Goal: Transaction & Acquisition: Subscribe to service/newsletter

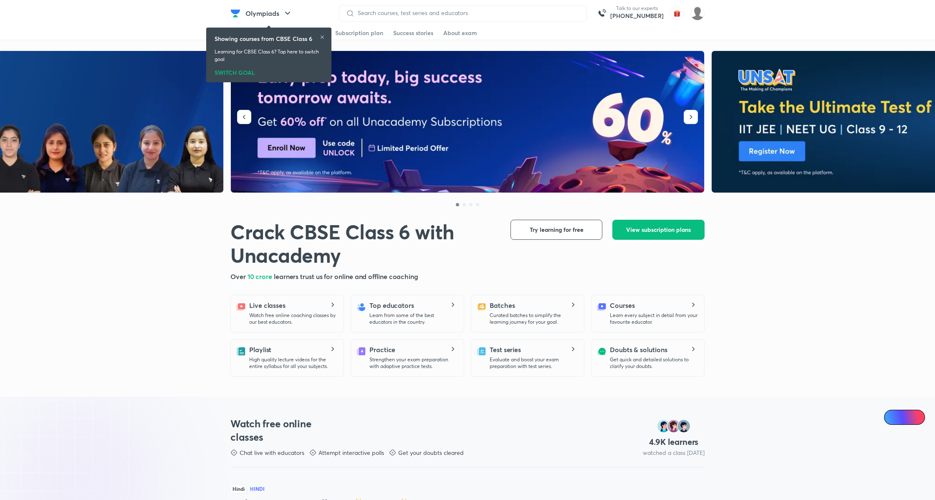
click at [323, 37] on icon at bounding box center [322, 37] width 5 height 5
click at [671, 231] on span "View subscription plans" at bounding box center [658, 229] width 65 height 8
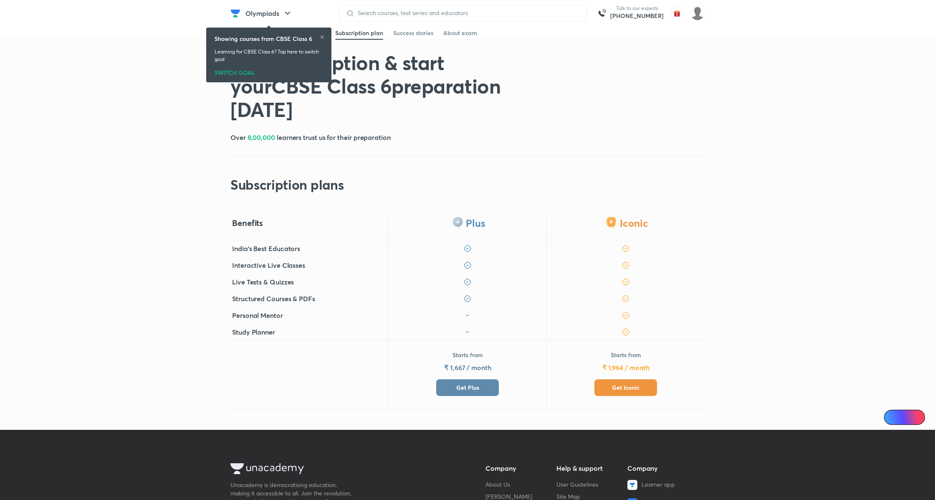
click at [470, 390] on span "Get Plus" at bounding box center [467, 387] width 23 height 8
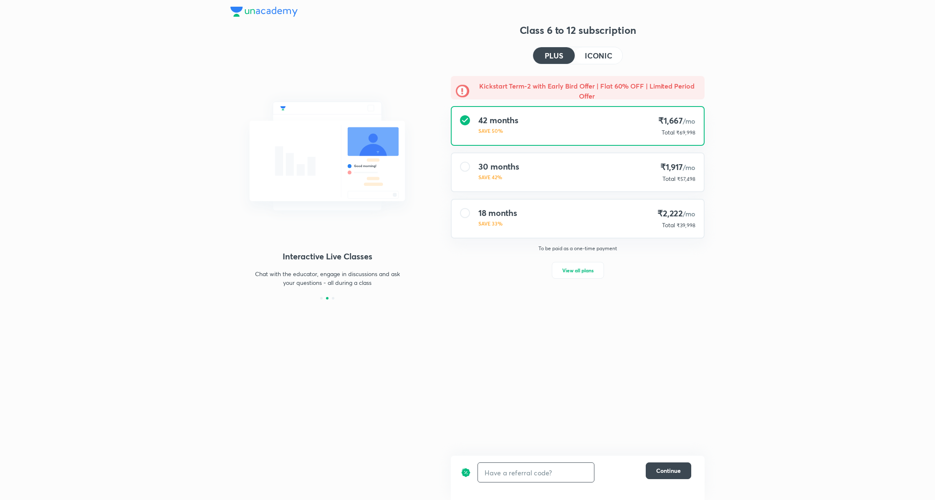
click at [533, 476] on input "text" at bounding box center [536, 472] width 116 height 20
type input "unlock"
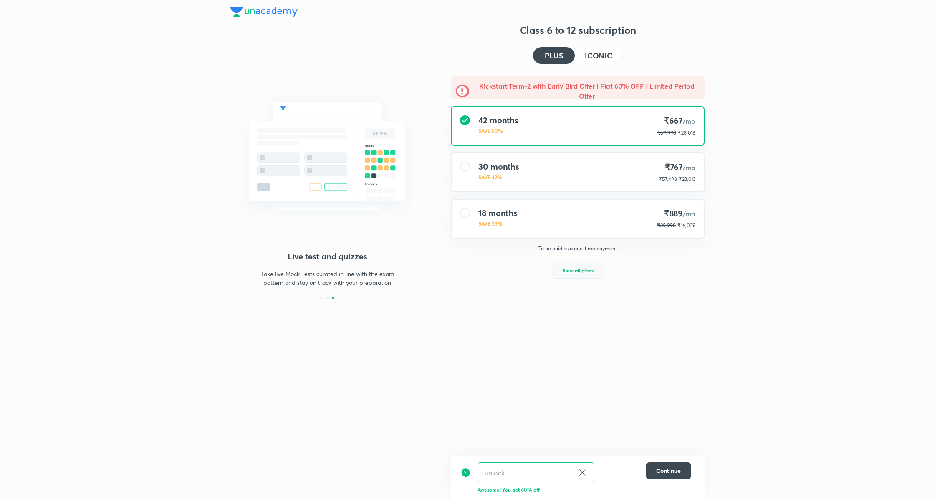
click at [586, 271] on span "View all plans" at bounding box center [577, 270] width 31 height 8
click at [602, 57] on h4 "ICONIC" at bounding box center [599, 56] width 28 height 8
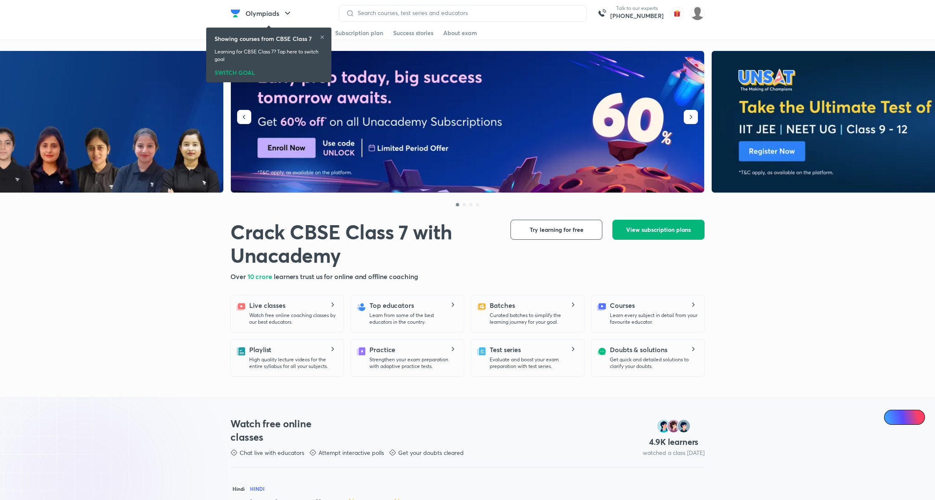
click at [650, 233] on span "View subscription plans" at bounding box center [658, 229] width 65 height 8
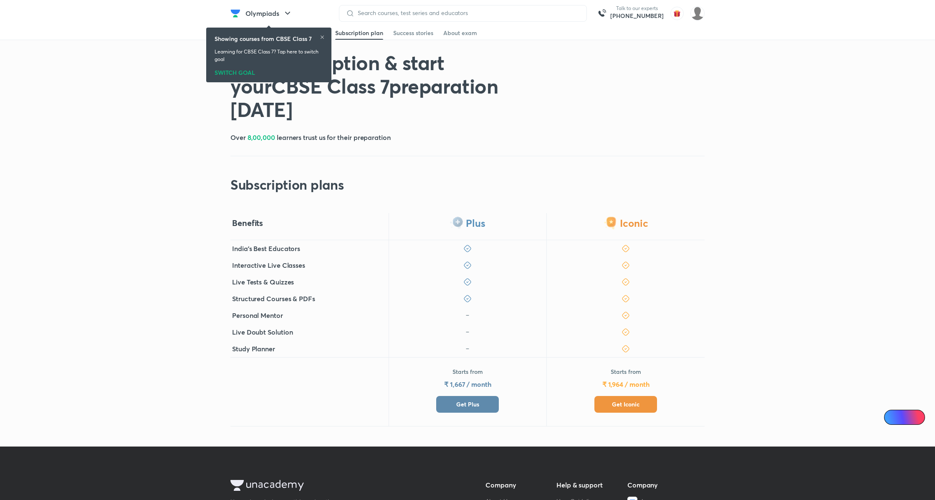
click at [471, 402] on span "Get Plus" at bounding box center [467, 404] width 23 height 8
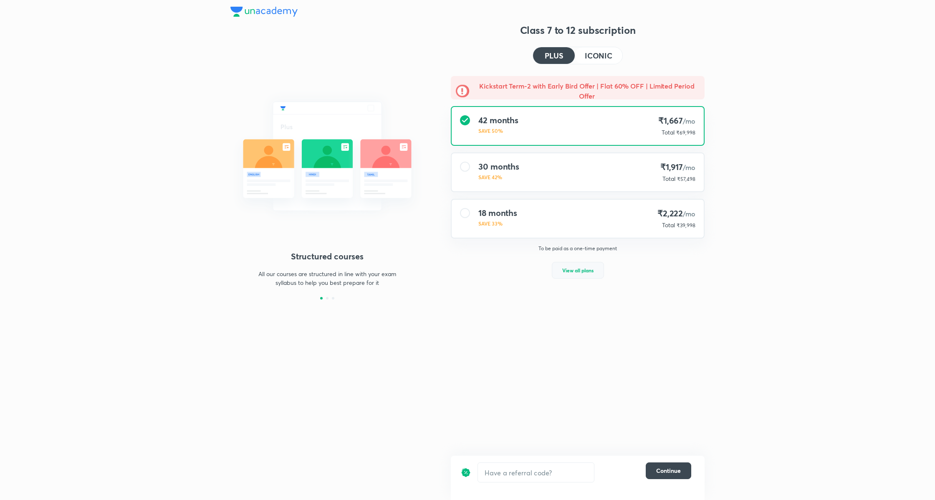
click at [586, 276] on button "View all plans" at bounding box center [578, 270] width 52 height 17
click at [528, 467] on input "text" at bounding box center [536, 472] width 116 height 20
type input "unlock"
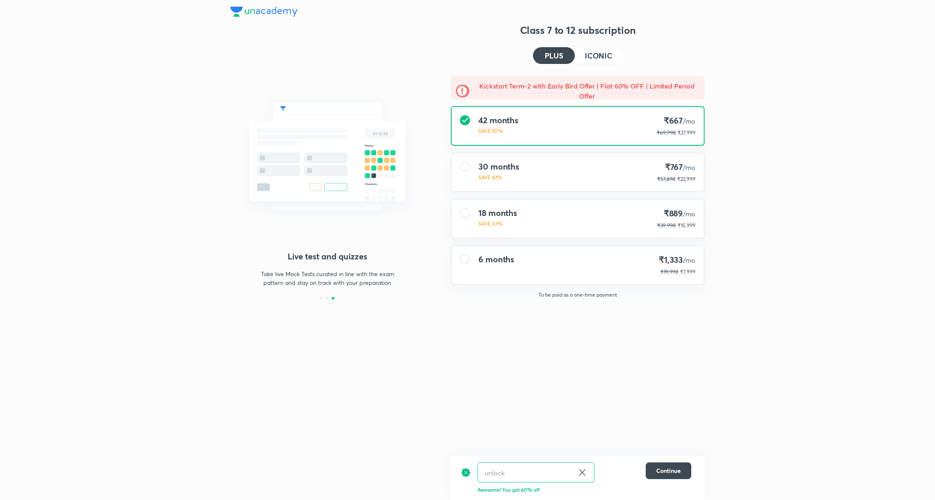
click at [602, 55] on h4 "ICONIC" at bounding box center [599, 56] width 28 height 8
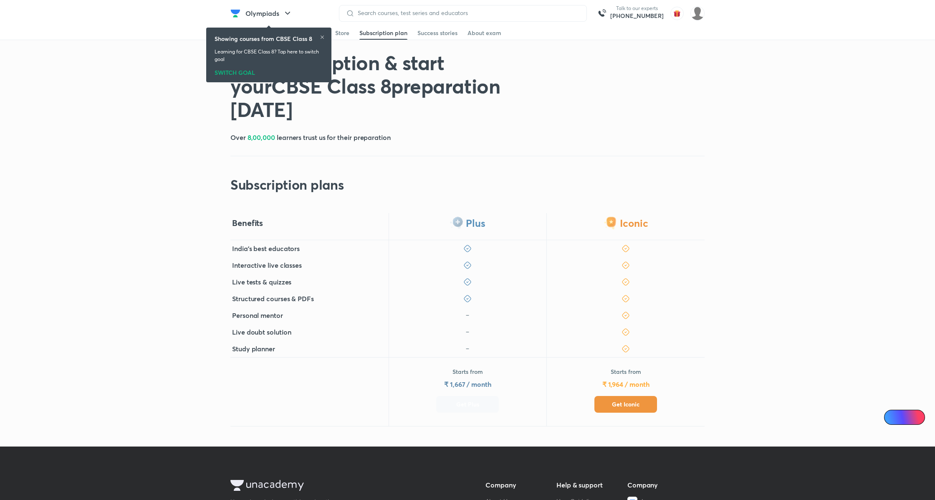
drag, startPoint x: 470, startPoint y: 397, endPoint x: 490, endPoint y: 394, distance: 20.3
click at [470, 397] on button "Get Plus" at bounding box center [467, 404] width 63 height 17
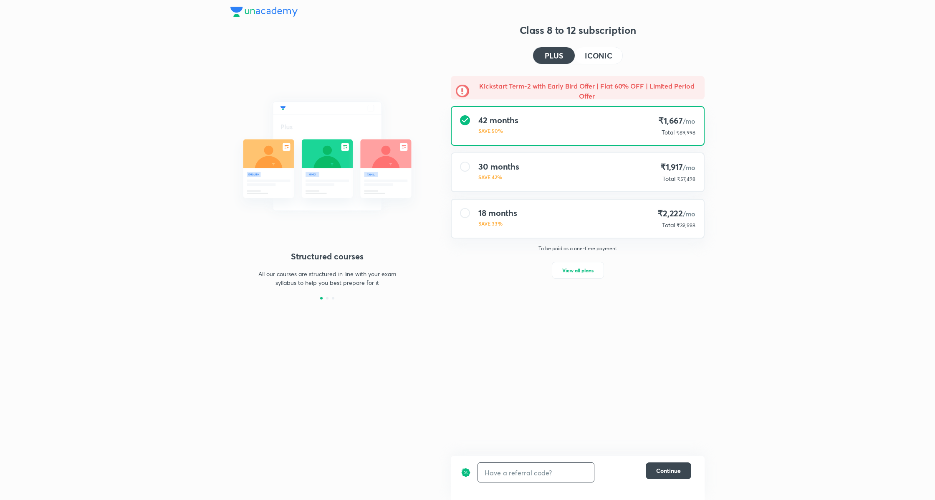
click at [515, 481] on input "text" at bounding box center [536, 472] width 116 height 20
type input "unlock"
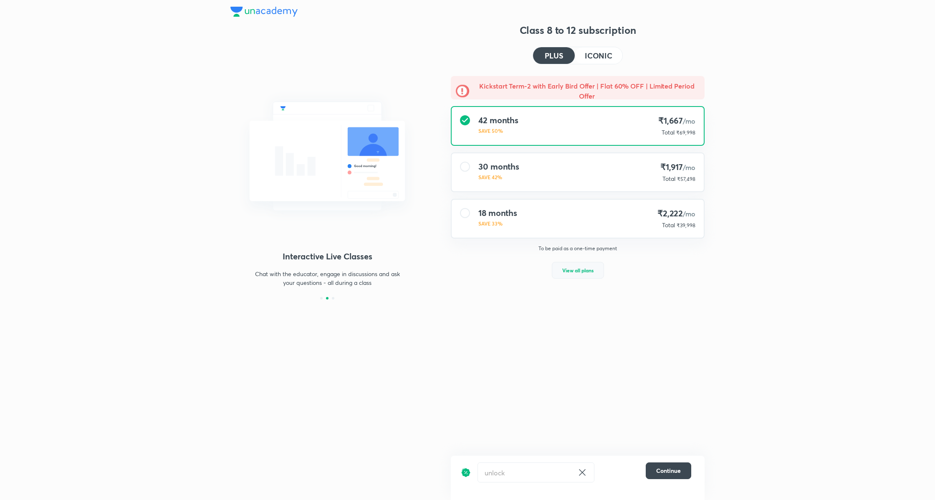
click at [595, 269] on button "View all plans" at bounding box center [578, 270] width 52 height 17
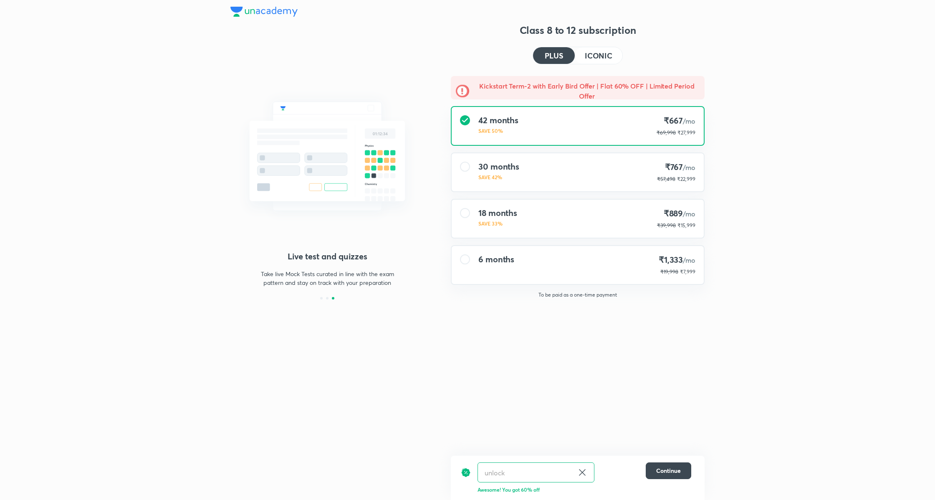
click at [600, 58] on h4 "ICONIC" at bounding box center [599, 56] width 28 height 8
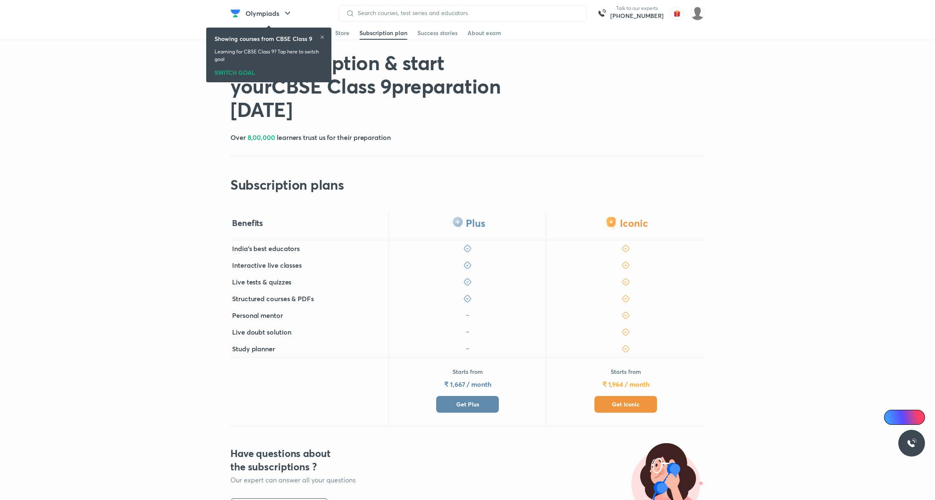
click at [489, 404] on button "Get Plus" at bounding box center [467, 404] width 63 height 17
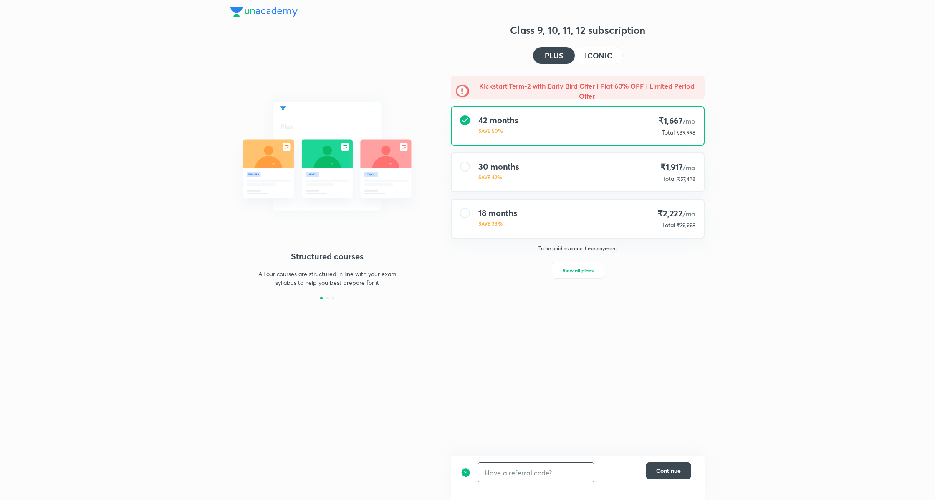
click at [503, 477] on input "text" at bounding box center [536, 472] width 116 height 20
type input "unlock"
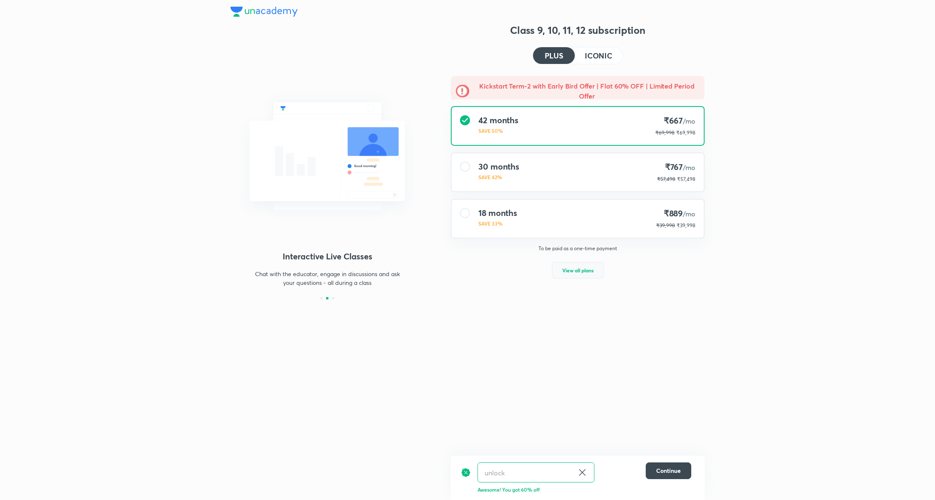
click at [583, 274] on span "View all plans" at bounding box center [577, 270] width 31 height 8
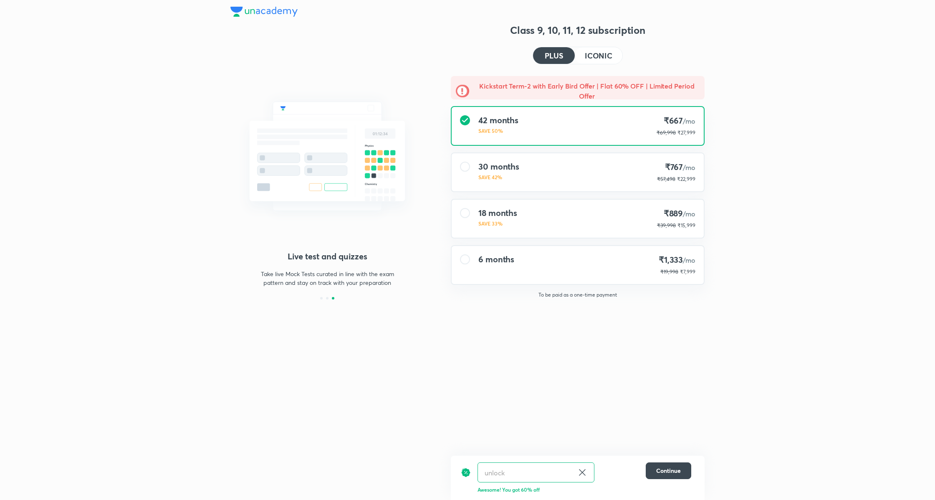
click at [603, 53] on h4 "ICONIC" at bounding box center [599, 56] width 28 height 8
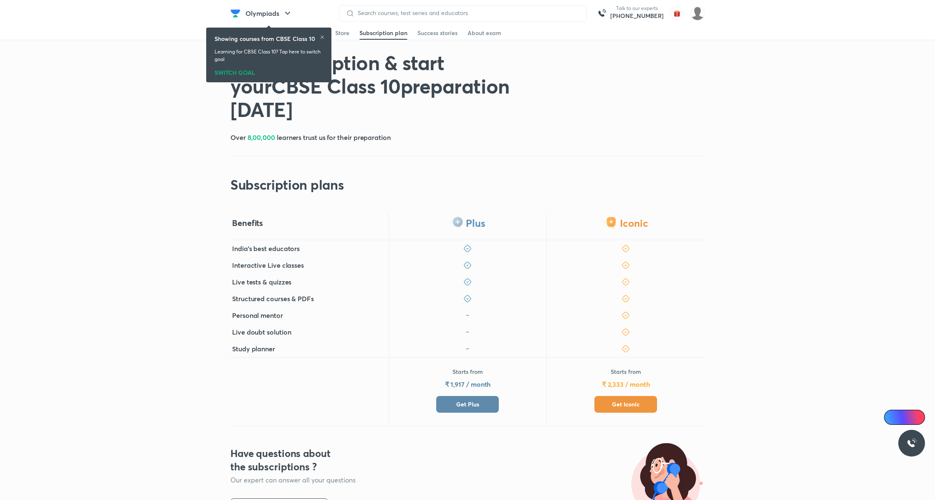
click at [478, 402] on span "Get Plus" at bounding box center [467, 404] width 23 height 8
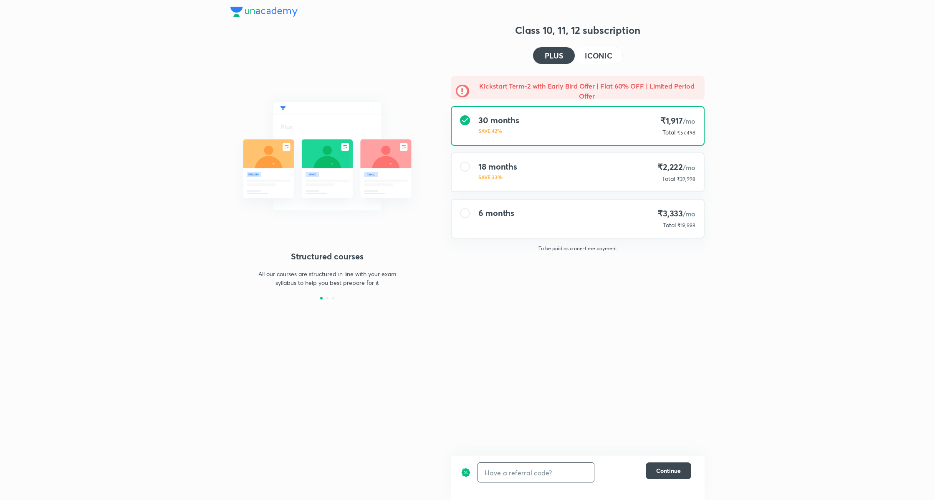
click at [512, 477] on input "text" at bounding box center [536, 472] width 116 height 20
type input "unlock"
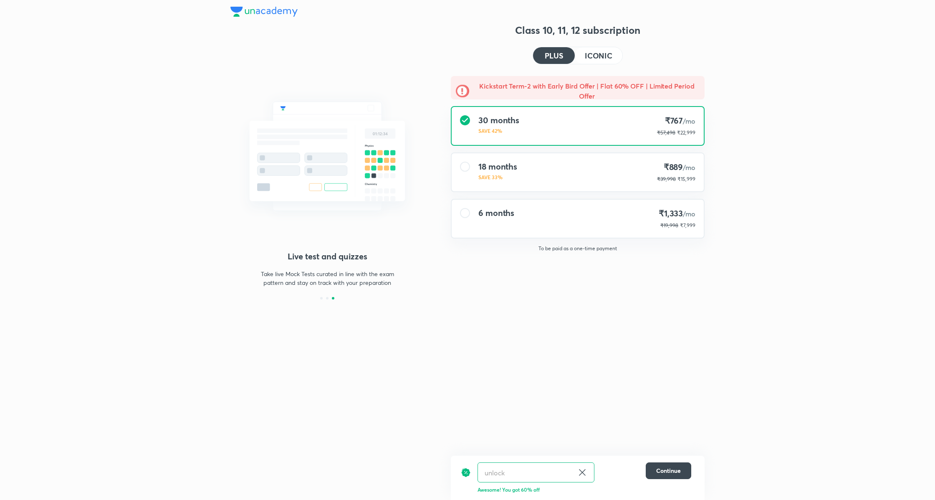
click at [592, 56] on h4 "ICONIC" at bounding box center [599, 56] width 28 height 8
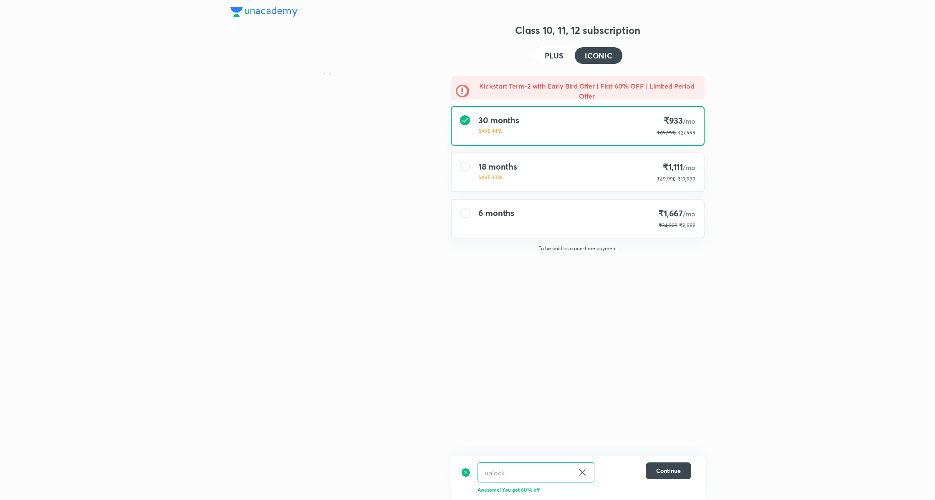
click at [548, 56] on h4 "PLUS" at bounding box center [554, 56] width 18 height 8
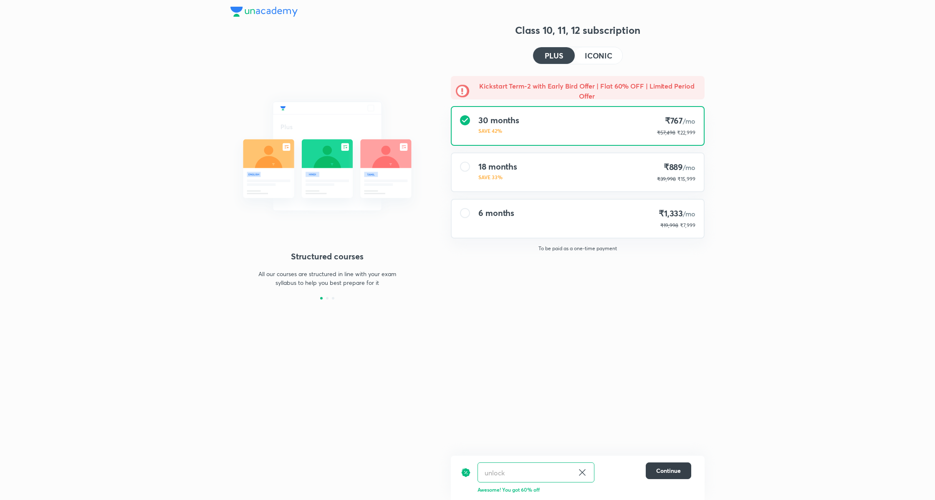
click at [674, 470] on span "Continue" at bounding box center [668, 470] width 25 height 8
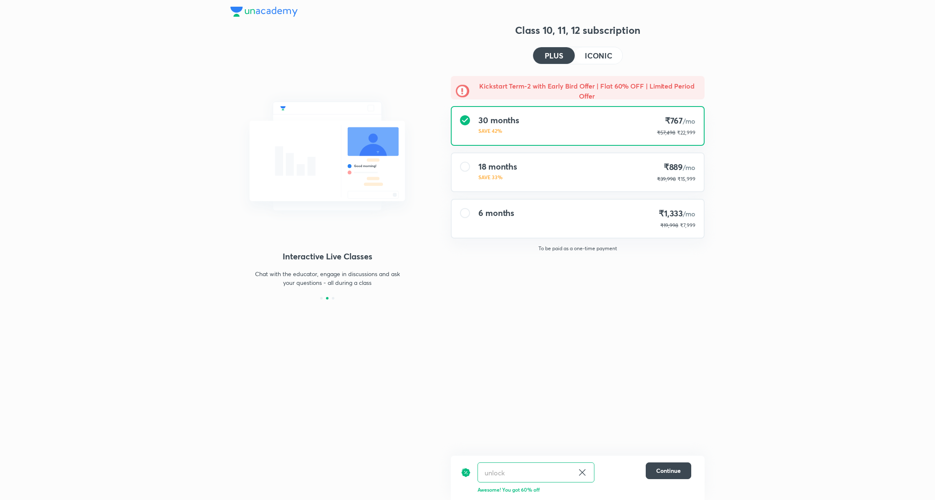
click at [594, 57] on h4 "ICONIC" at bounding box center [599, 56] width 28 height 8
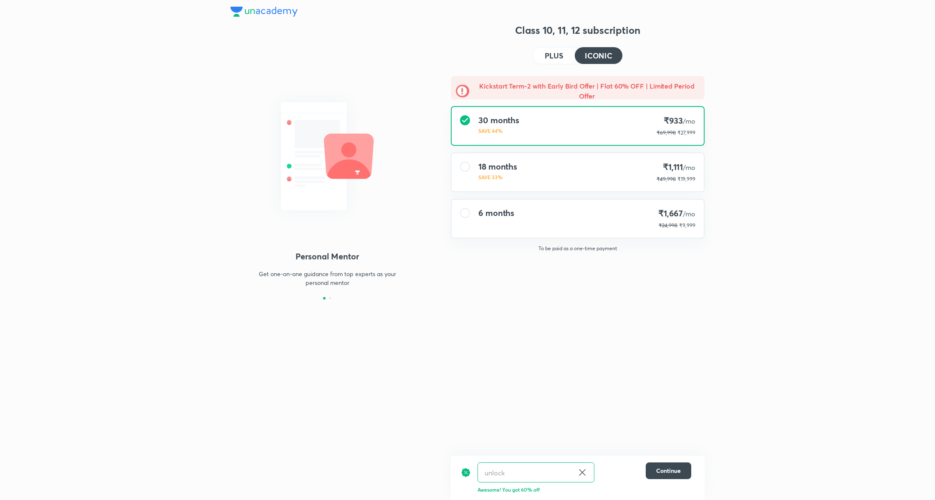
click at [854, 194] on div "Personal Mentor Get one-on-one guidance from top experts as your personal mento…" at bounding box center [467, 250] width 935 height 500
click at [675, 471] on span "Continue" at bounding box center [668, 470] width 25 height 8
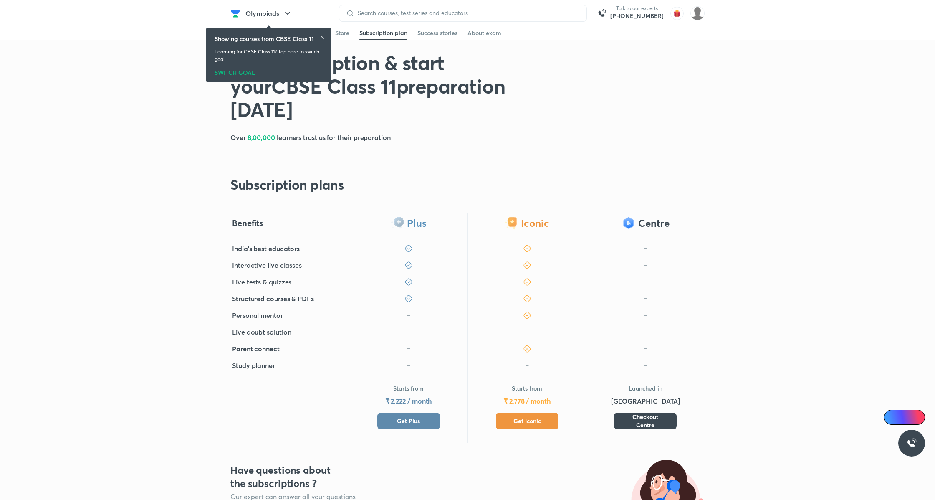
click at [415, 421] on span "Get Plus" at bounding box center [408, 421] width 23 height 8
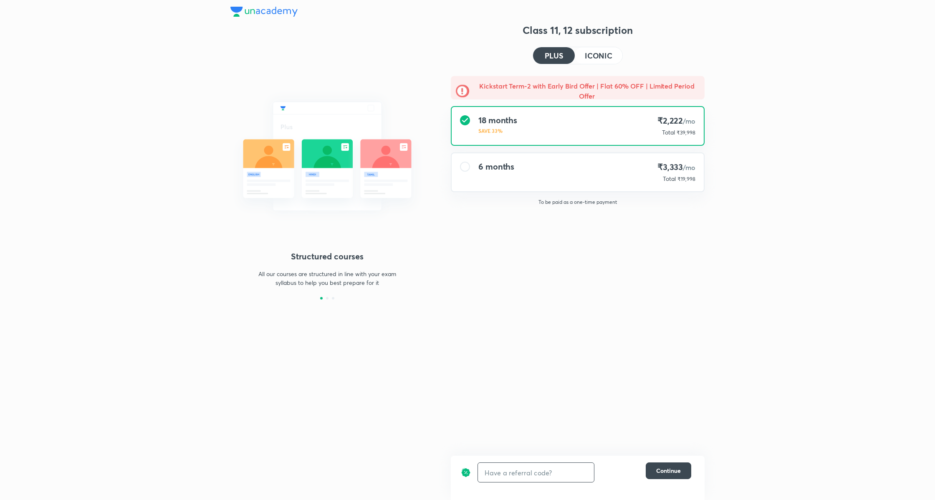
click at [550, 468] on input "text" at bounding box center [536, 472] width 116 height 20
type input "unlock"
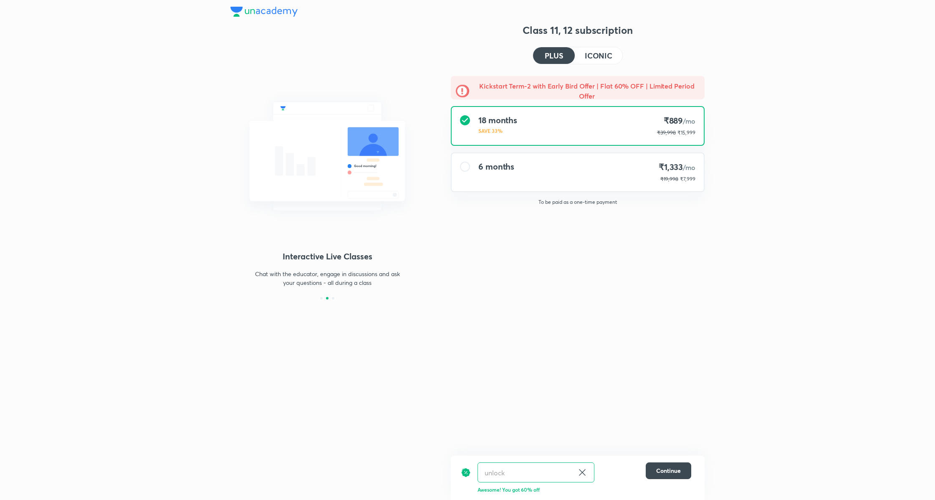
click at [601, 52] on h4 "ICONIC" at bounding box center [599, 56] width 28 height 8
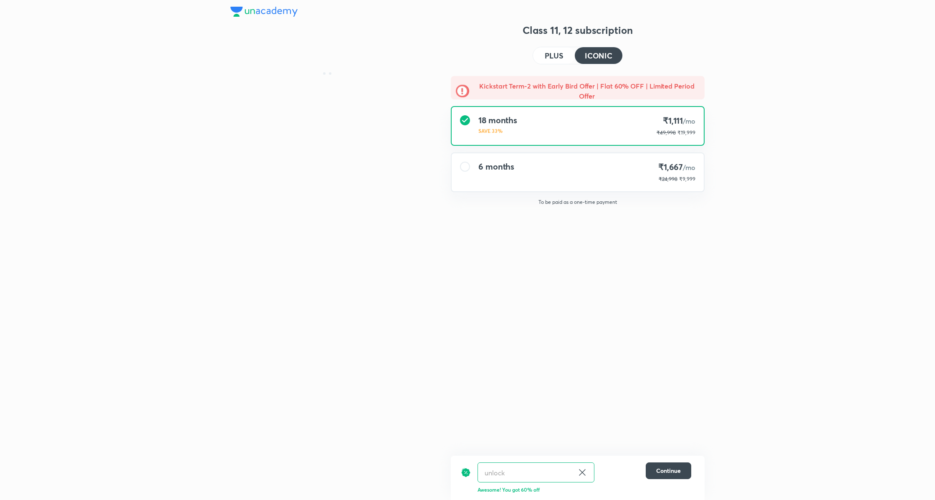
click at [547, 53] on h4 "PLUS" at bounding box center [554, 56] width 18 height 8
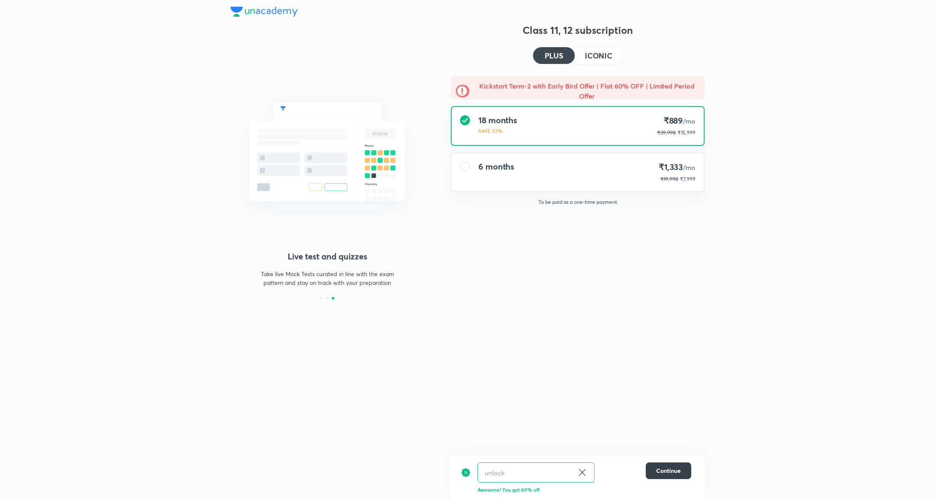
click at [681, 465] on button "Continue" at bounding box center [668, 470] width 45 height 17
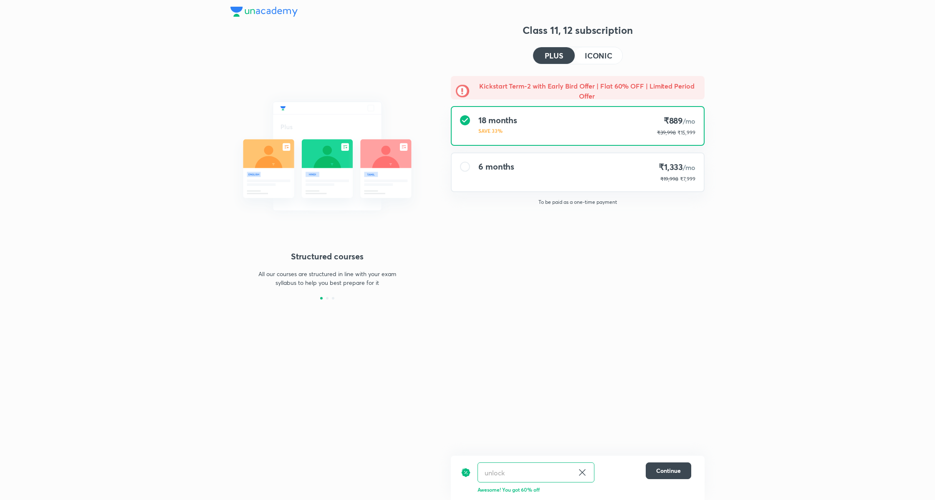
click at [568, 158] on div "6 months ₹1,333 /mo ₹19,998 ₹7,999" at bounding box center [578, 172] width 252 height 38
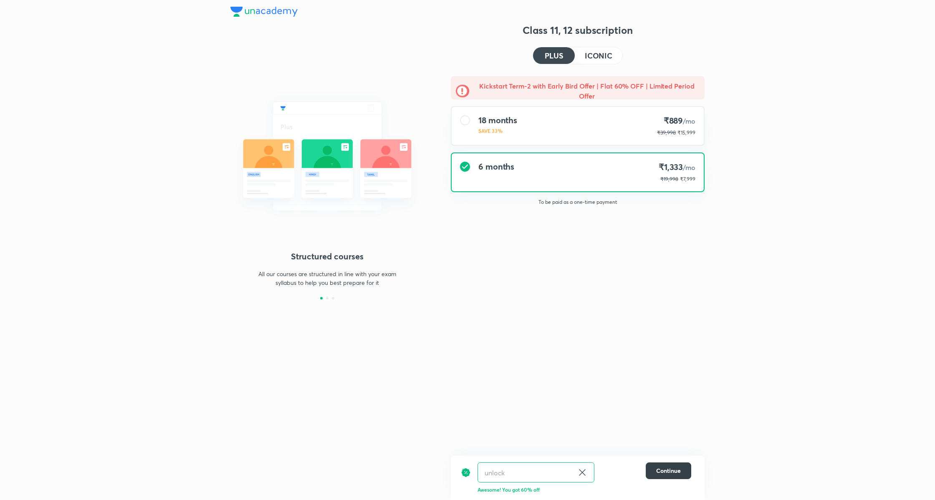
click at [676, 470] on span "Continue" at bounding box center [668, 470] width 25 height 8
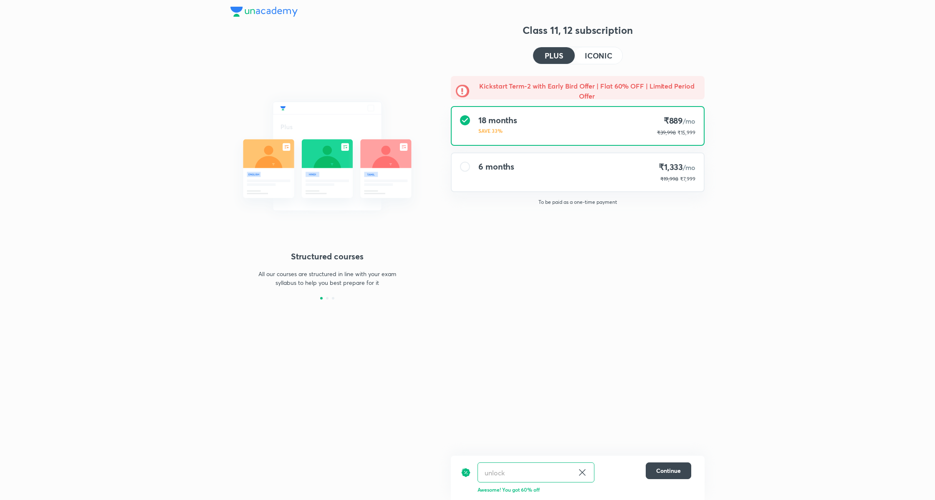
click at [602, 49] on button "ICONIC" at bounding box center [599, 55] width 48 height 17
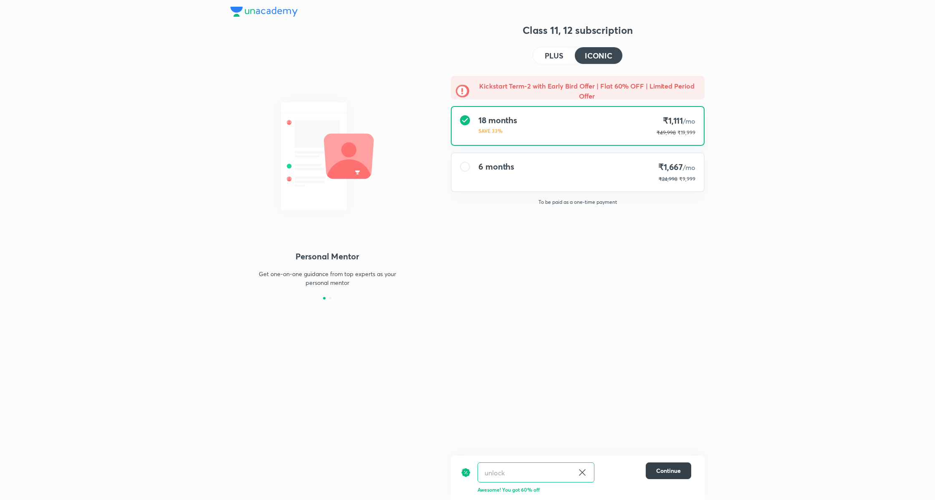
click at [670, 466] on span "Continue" at bounding box center [668, 470] width 25 height 8
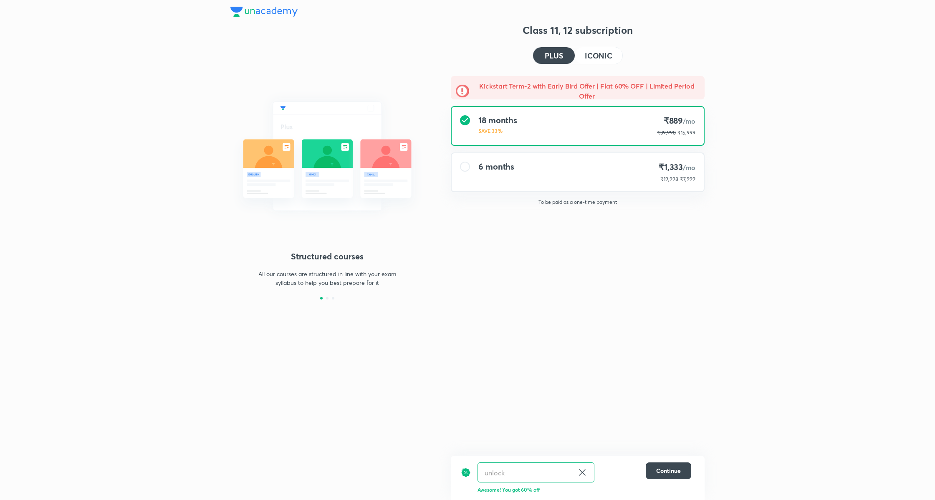
drag, startPoint x: 602, startPoint y: 172, endPoint x: 618, endPoint y: 210, distance: 41.0
click at [602, 172] on div "6 months ₹1,333 /mo ₹19,998 ₹7,999" at bounding box center [578, 172] width 252 height 38
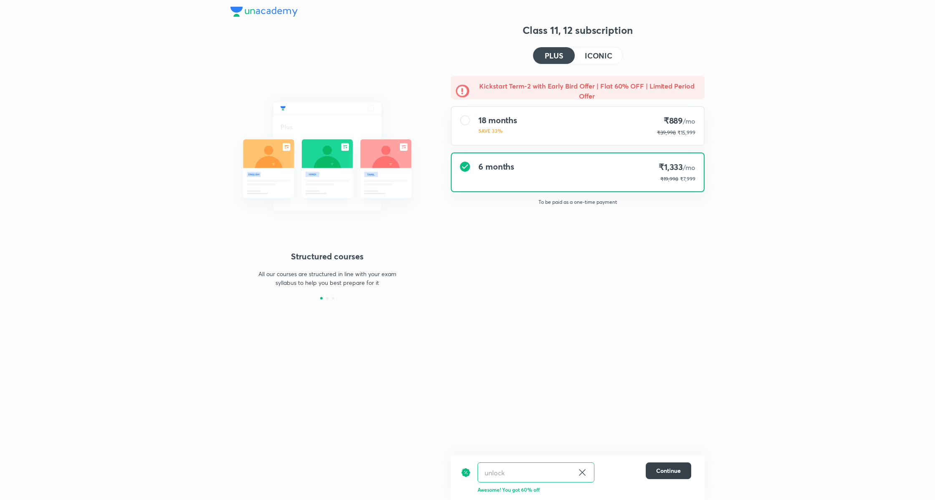
click at [666, 473] on span "Continue" at bounding box center [668, 470] width 25 height 8
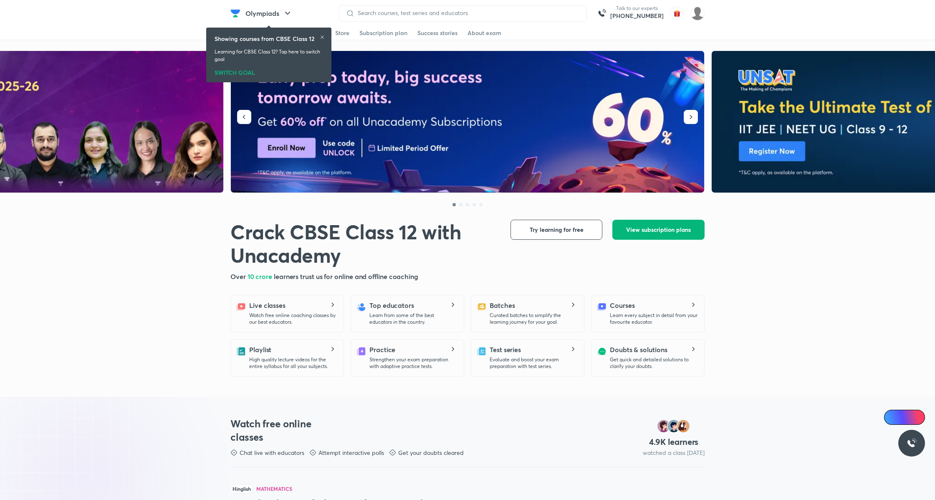
click at [650, 230] on span "View subscription plans" at bounding box center [658, 229] width 65 height 8
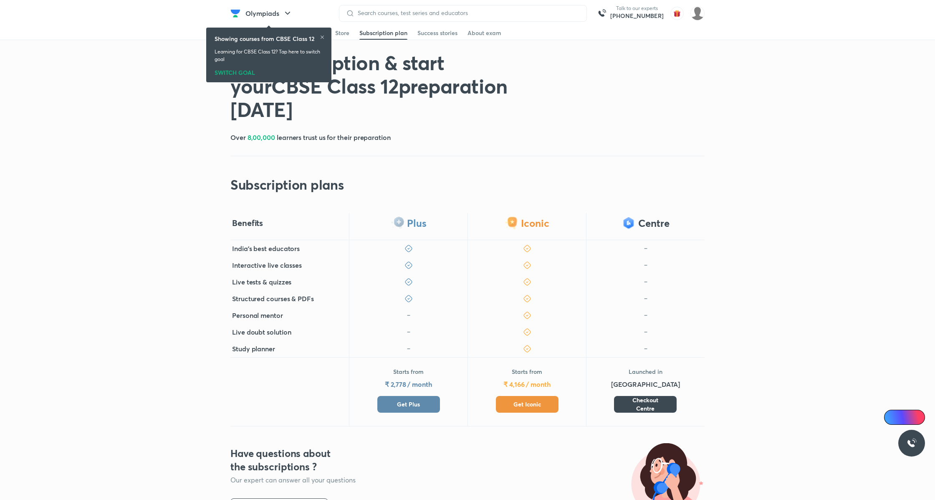
click at [420, 389] on div "Starts from ₹ 2,778 / month Get Plus" at bounding box center [408, 389] width 63 height 45
drag, startPoint x: 420, startPoint y: 399, endPoint x: 425, endPoint y: 396, distance: 6.0
click at [420, 399] on button "Get Plus" at bounding box center [408, 404] width 63 height 17
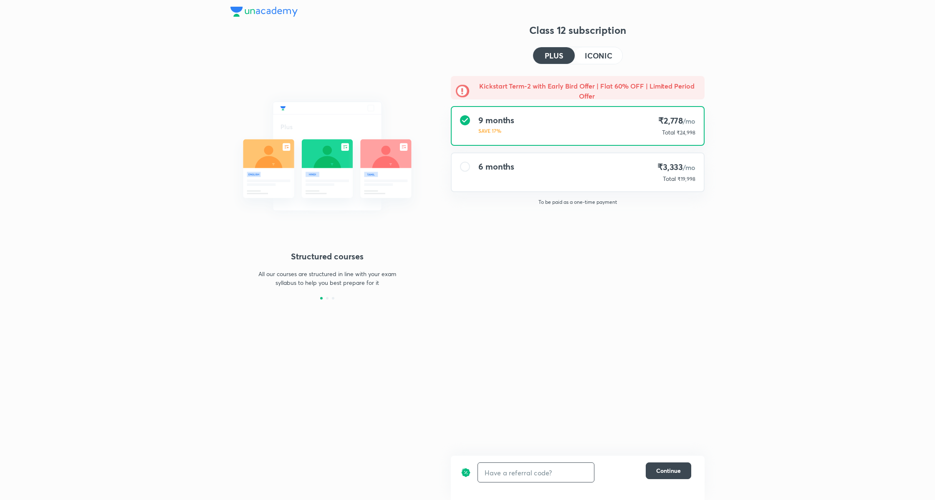
click at [527, 475] on input "text" at bounding box center [536, 472] width 116 height 20
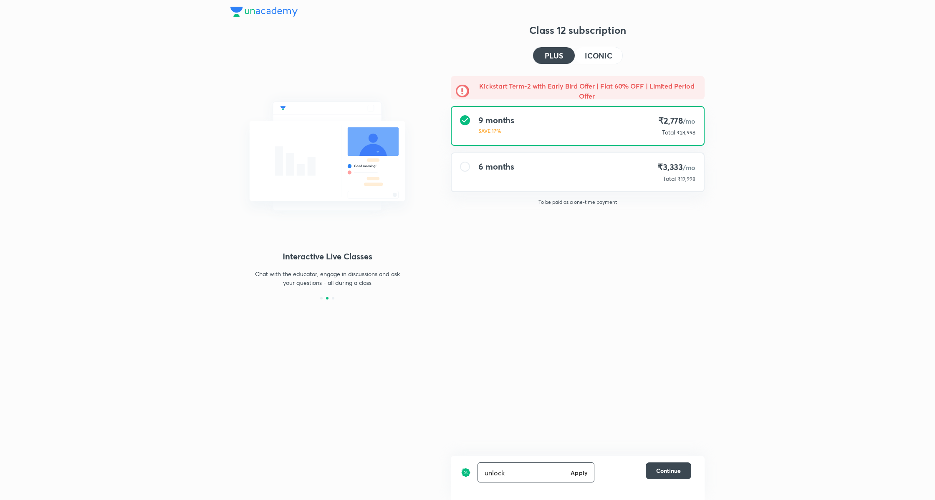
type input "unlock"
click at [603, 59] on h4 "ICONIC" at bounding box center [599, 56] width 28 height 8
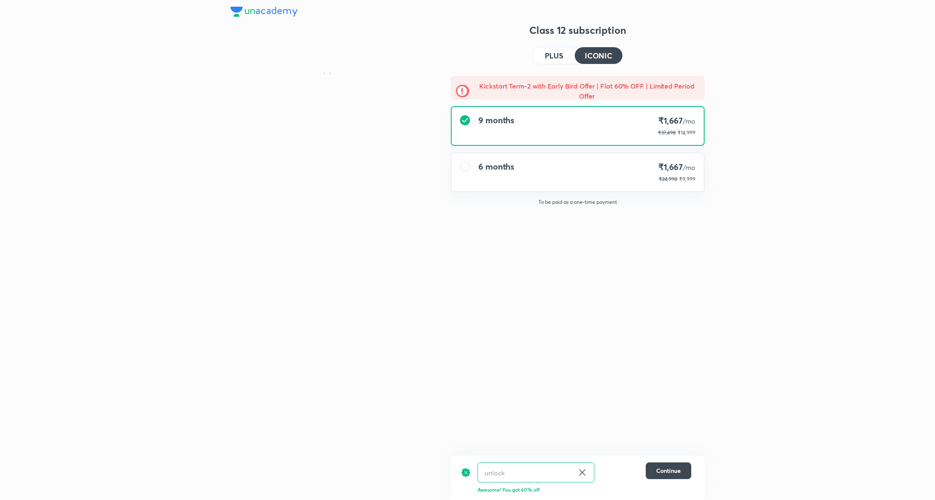
click at [556, 49] on button "PLUS" at bounding box center [554, 55] width 42 height 17
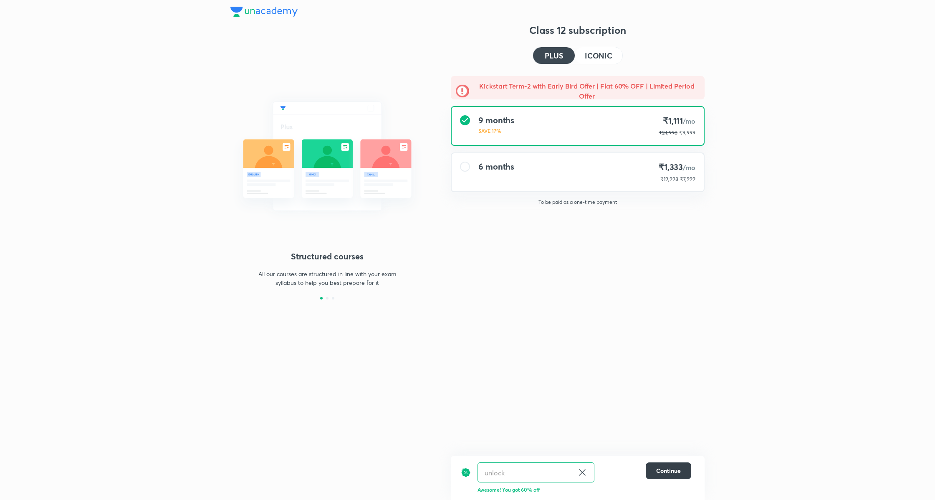
click at [672, 472] on span "Continue" at bounding box center [668, 470] width 25 height 8
click at [586, 162] on div "6 months ₹1,333 /mo ₹19,998 ₹7,999" at bounding box center [578, 172] width 252 height 38
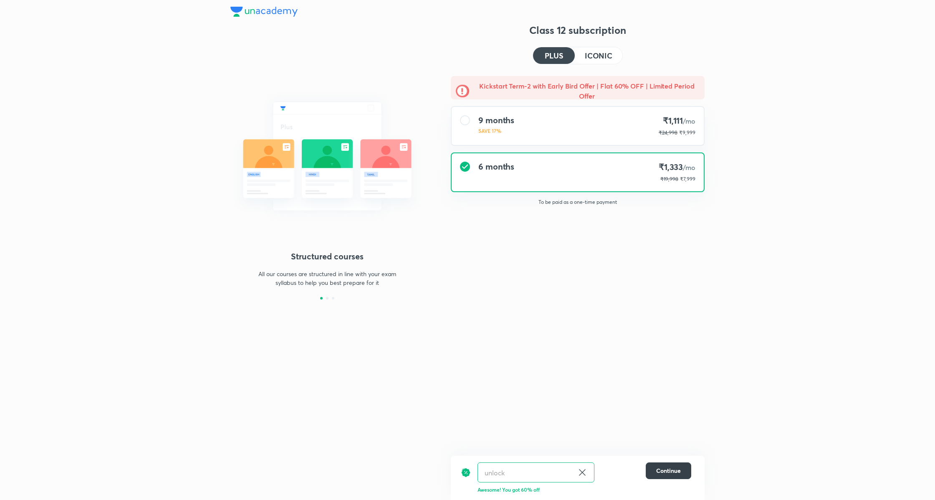
click at [674, 472] on span "Continue" at bounding box center [668, 470] width 25 height 8
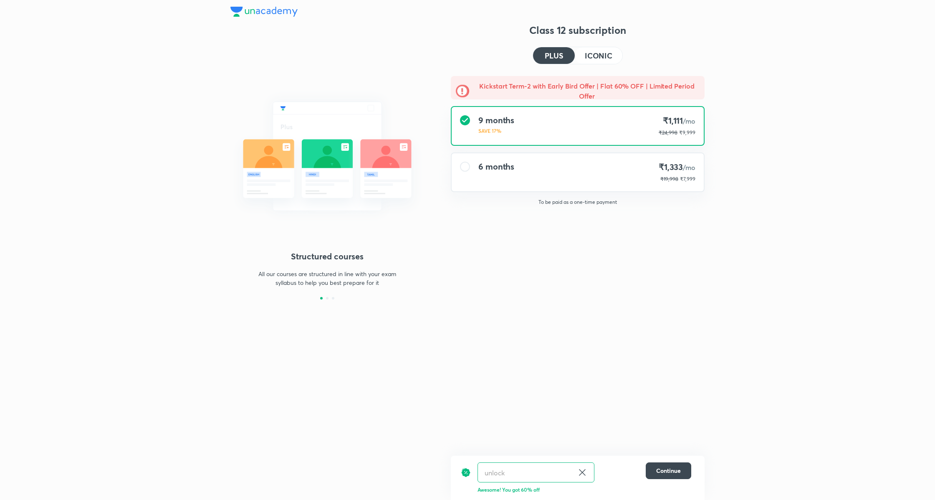
click at [609, 56] on h4 "ICONIC" at bounding box center [599, 56] width 28 height 8
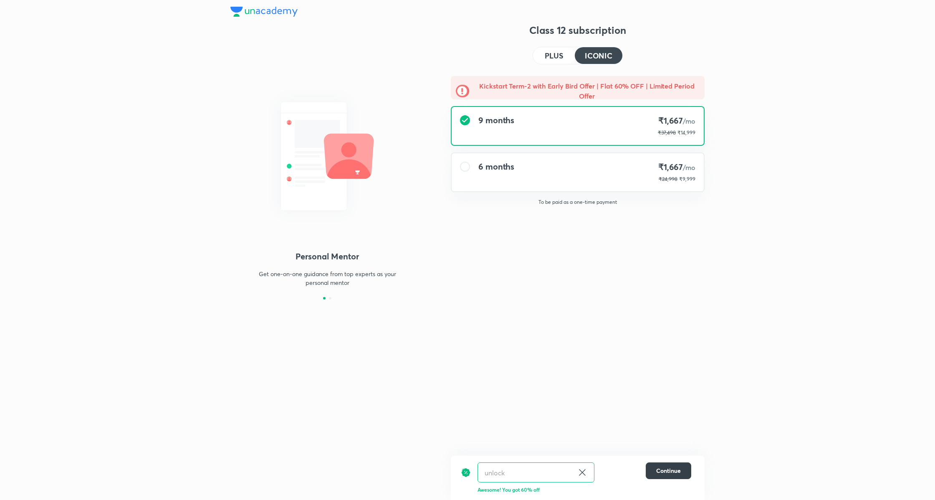
click at [674, 474] on span "Continue" at bounding box center [668, 470] width 25 height 8
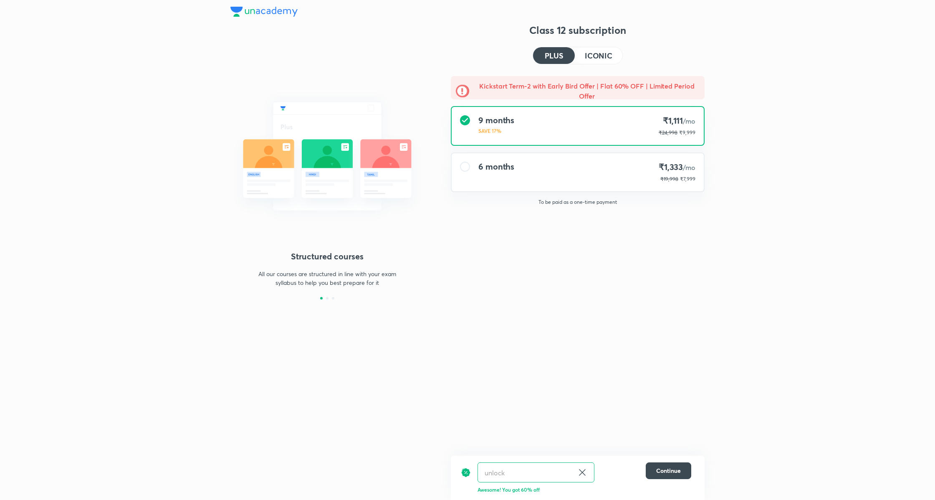
click at [643, 178] on div "6 months ₹1,333 /mo ₹19,998 ₹7,999" at bounding box center [578, 172] width 252 height 38
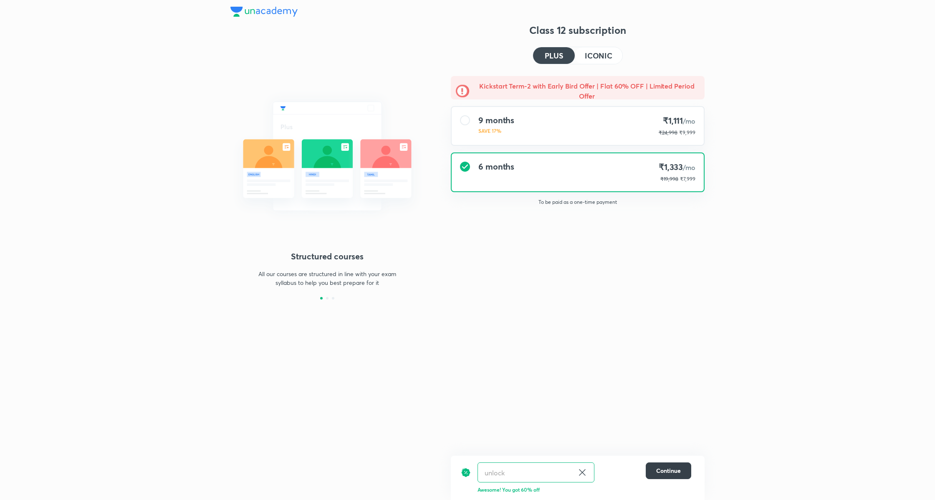
click at [669, 472] on span "Continue" at bounding box center [668, 470] width 25 height 8
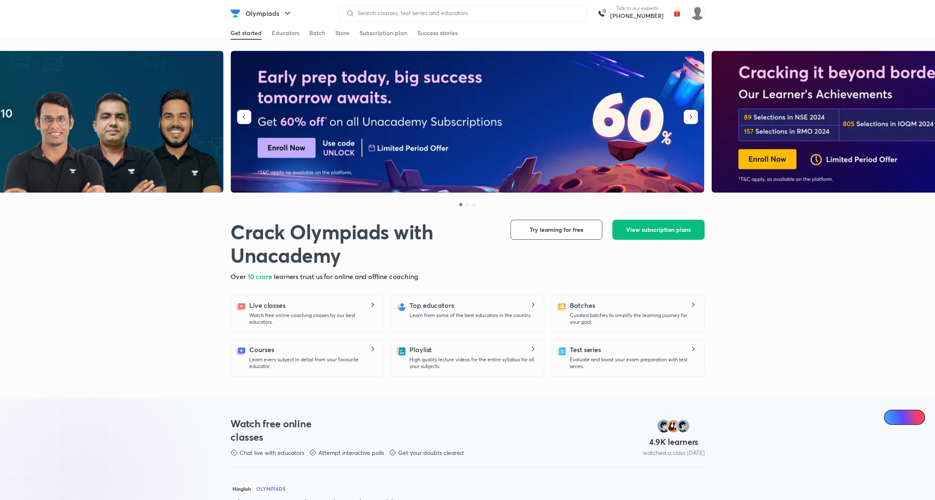
click at [661, 220] on div "Try learning for free View subscription plans" at bounding box center [607, 230] width 194 height 20
click at [687, 229] on span "View subscription plans" at bounding box center [658, 229] width 65 height 8
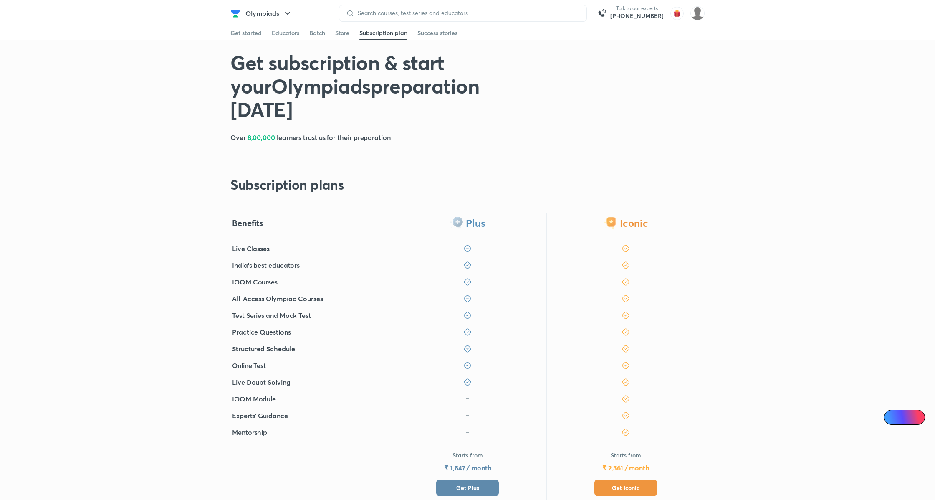
click at [475, 483] on span "Get Plus" at bounding box center [467, 487] width 23 height 8
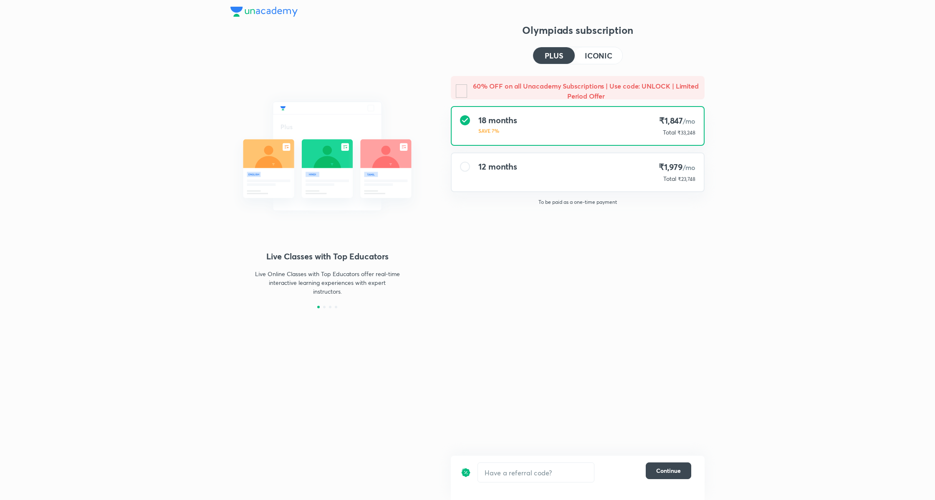
click at [530, 460] on div "​ Continue" at bounding box center [578, 477] width 254 height 44
click at [525, 471] on input "text" at bounding box center [536, 472] width 116 height 20
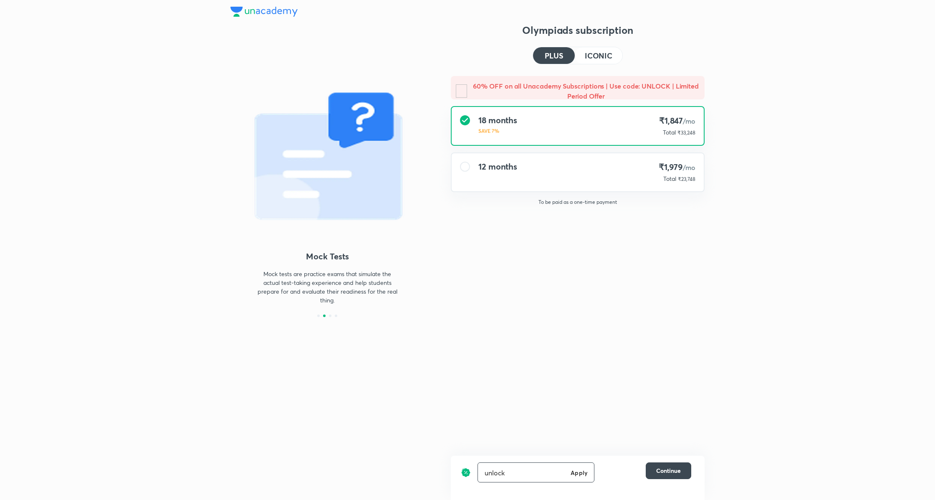
type input "unlock"
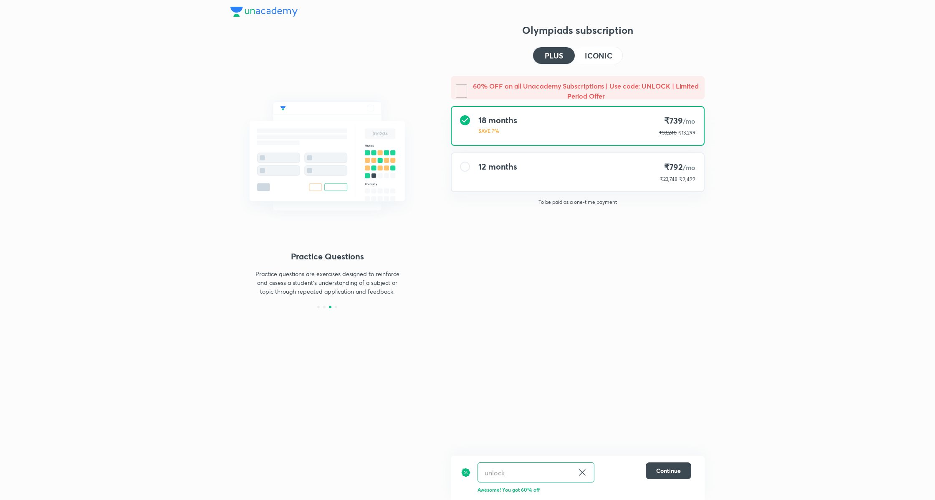
click at [599, 58] on h4 "ICONIC" at bounding box center [599, 56] width 28 height 8
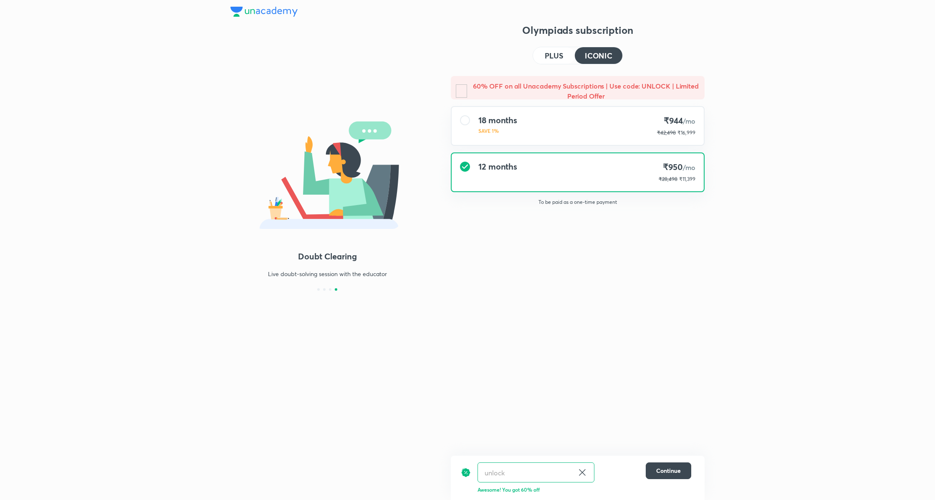
click at [561, 55] on h4 "PLUS" at bounding box center [554, 56] width 18 height 8
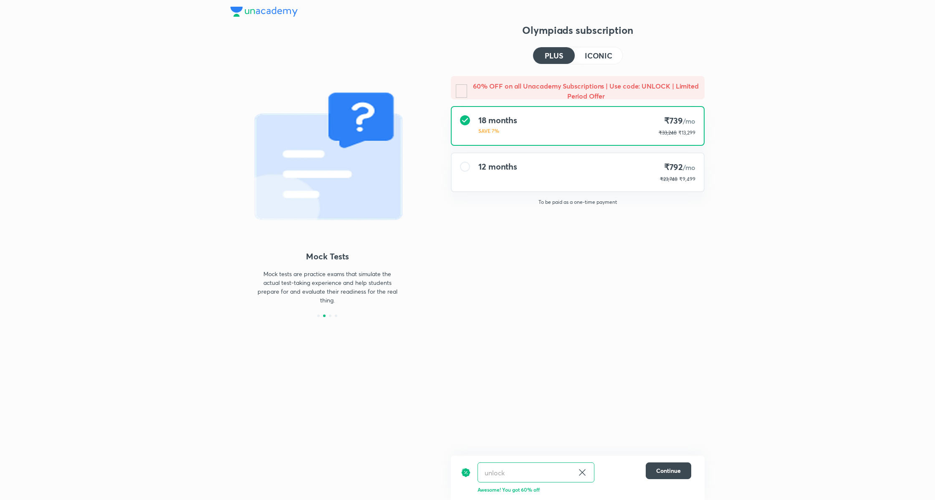
click at [594, 52] on h4 "ICONIC" at bounding box center [599, 56] width 28 height 8
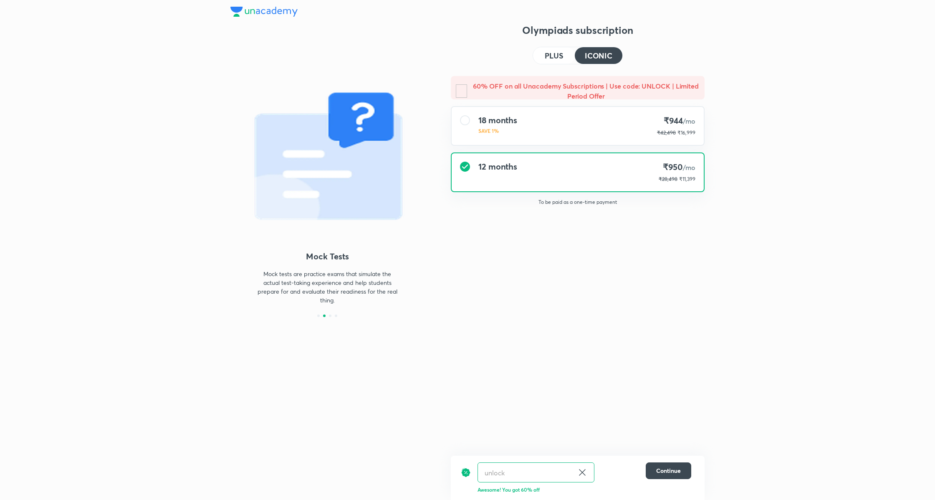
click at [553, 53] on h4 "PLUS" at bounding box center [554, 56] width 18 height 8
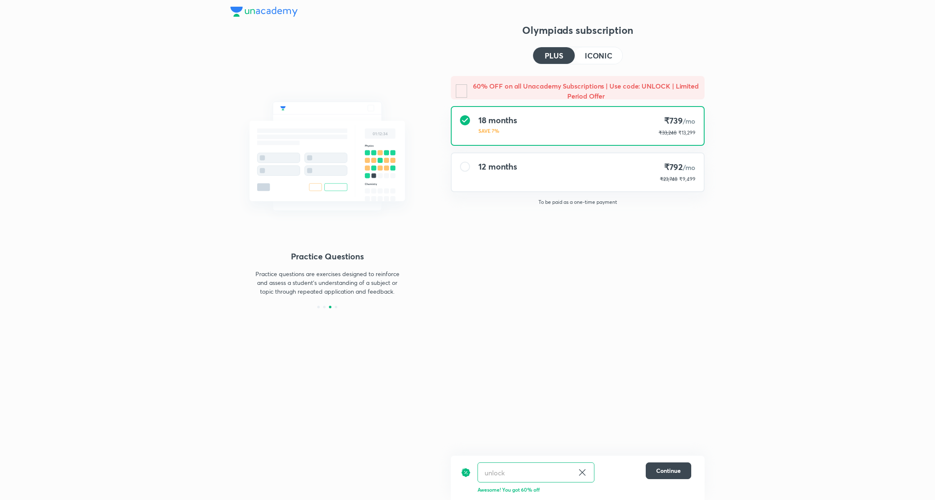
click at [600, 164] on div "12 months ₹792 /mo ₹23,748 ₹9,499" at bounding box center [578, 172] width 252 height 38
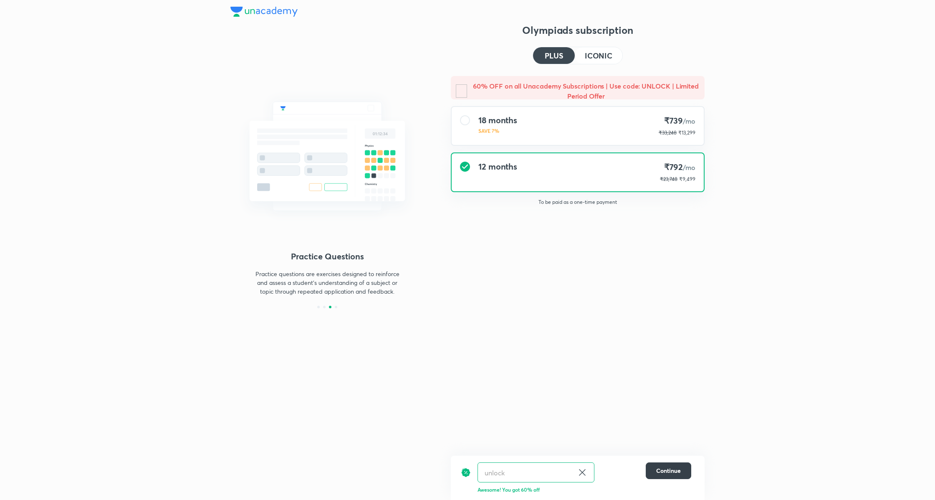
click at [679, 470] on span "Continue" at bounding box center [668, 470] width 25 height 8
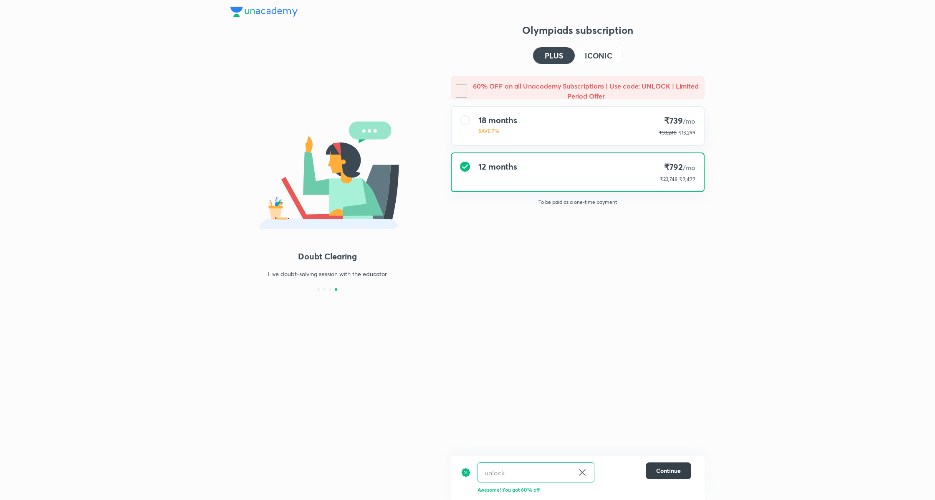
click at [669, 470] on span "Continue" at bounding box center [668, 470] width 25 height 8
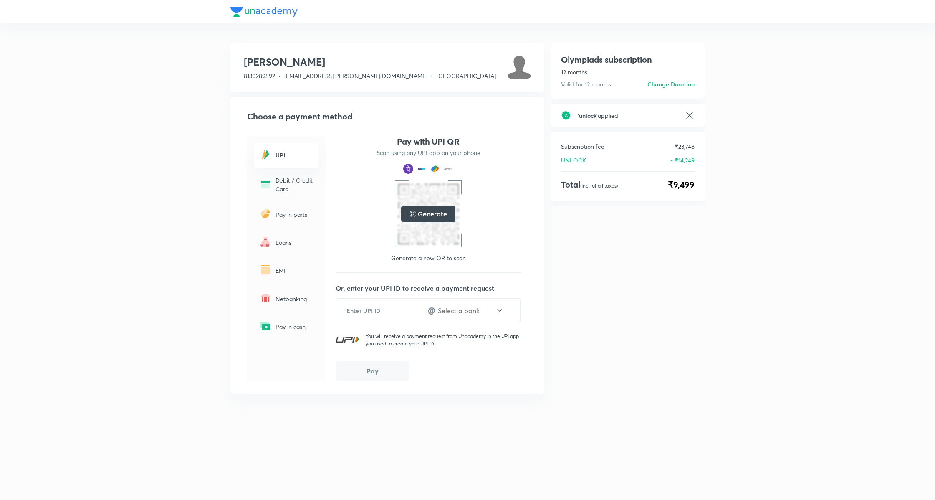
drag, startPoint x: 689, startPoint y: 113, endPoint x: 671, endPoint y: 113, distance: 17.9
click at [689, 113] on icon at bounding box center [689, 115] width 10 height 10
click at [639, 113] on input "text" at bounding box center [636, 121] width 116 height 20
type input "PJLIVE"
drag, startPoint x: 690, startPoint y: 117, endPoint x: 690, endPoint y: 124, distance: 6.3
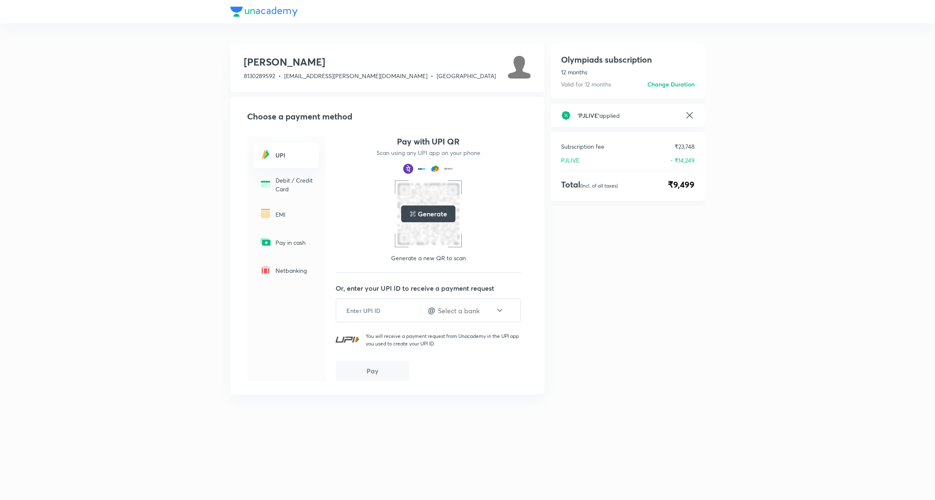
click at [690, 117] on icon at bounding box center [689, 115] width 10 height 10
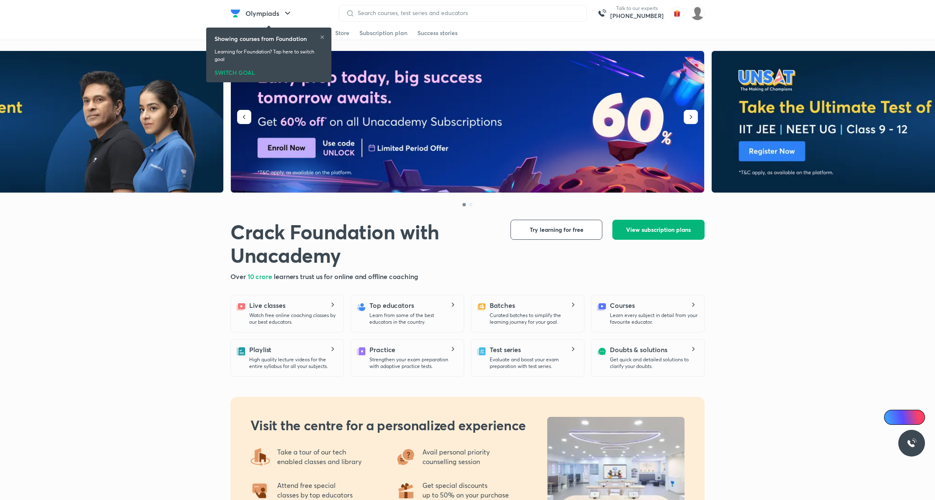
click at [683, 237] on button "View subscription plans" at bounding box center [658, 230] width 92 height 20
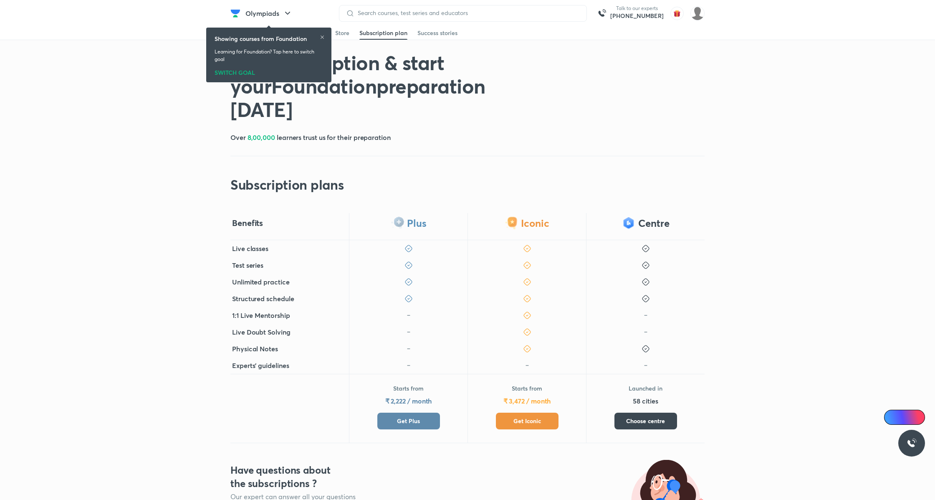
click at [416, 417] on span "Get Plus" at bounding box center [408, 421] width 23 height 8
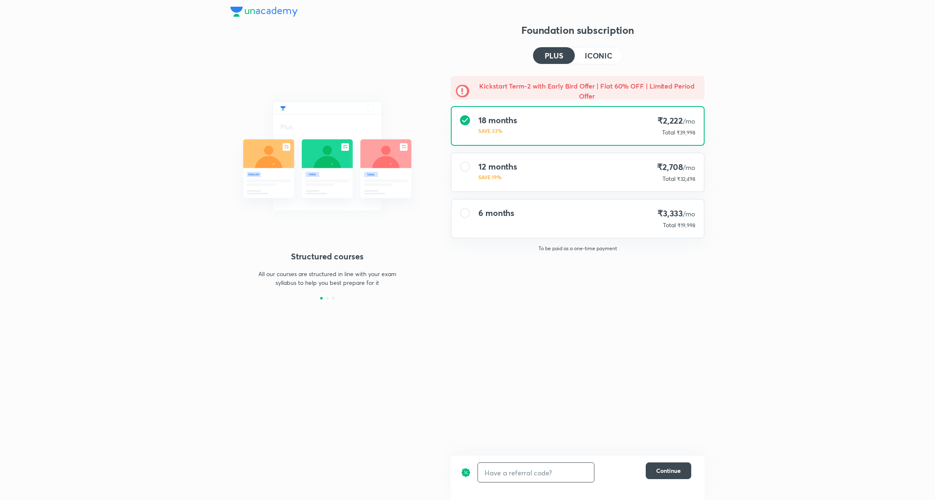
click at [554, 475] on input "text" at bounding box center [536, 472] width 116 height 20
type input "unlock"
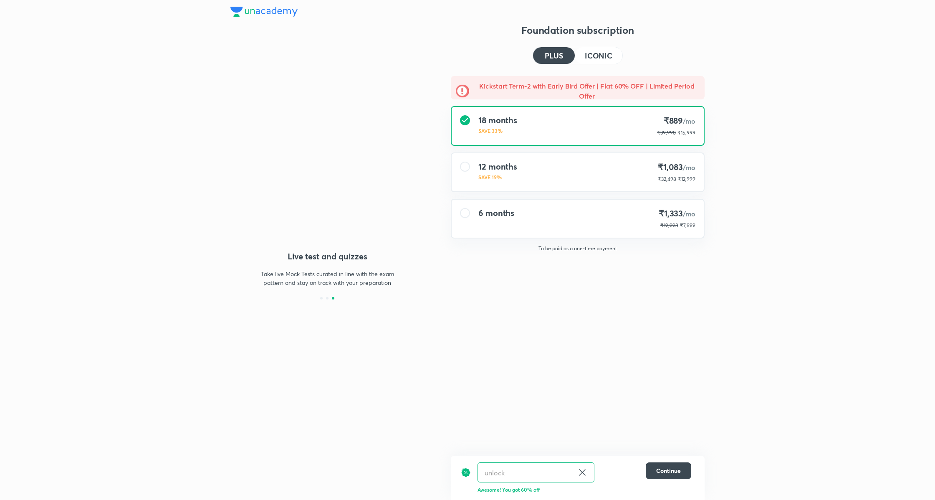
click at [604, 58] on h4 "ICONIC" at bounding box center [599, 56] width 28 height 8
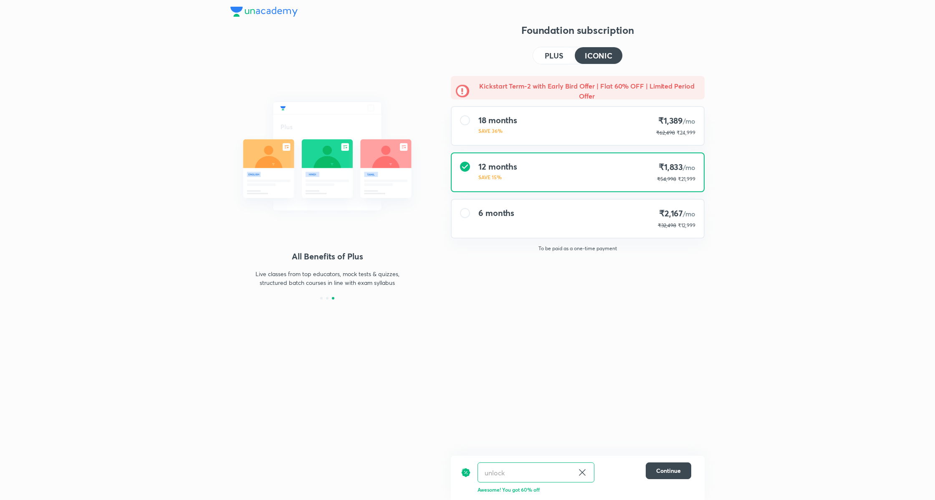
click at [551, 52] on h4 "PLUS" at bounding box center [554, 56] width 18 height 8
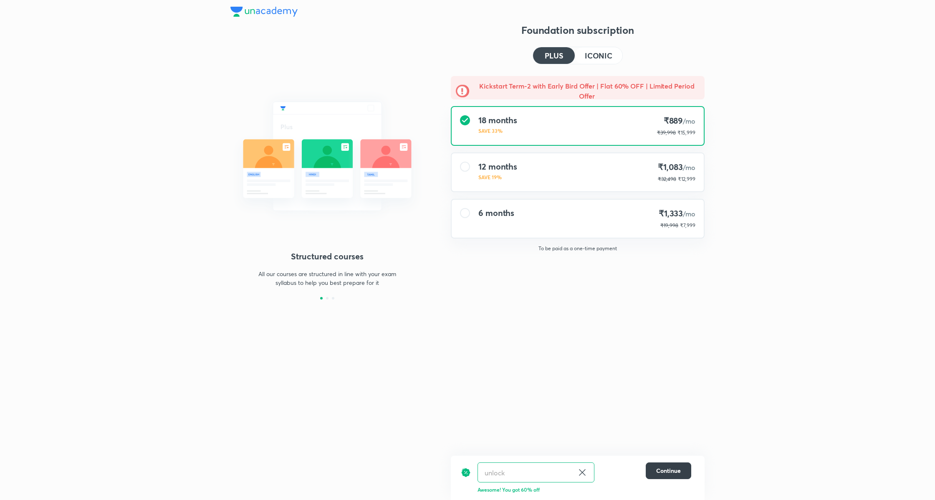
click at [667, 465] on button "Continue" at bounding box center [668, 470] width 45 height 17
click at [570, 183] on div "12 months SAVE 19% ₹1,083 /mo ₹32,498 ₹12,999" at bounding box center [578, 172] width 252 height 38
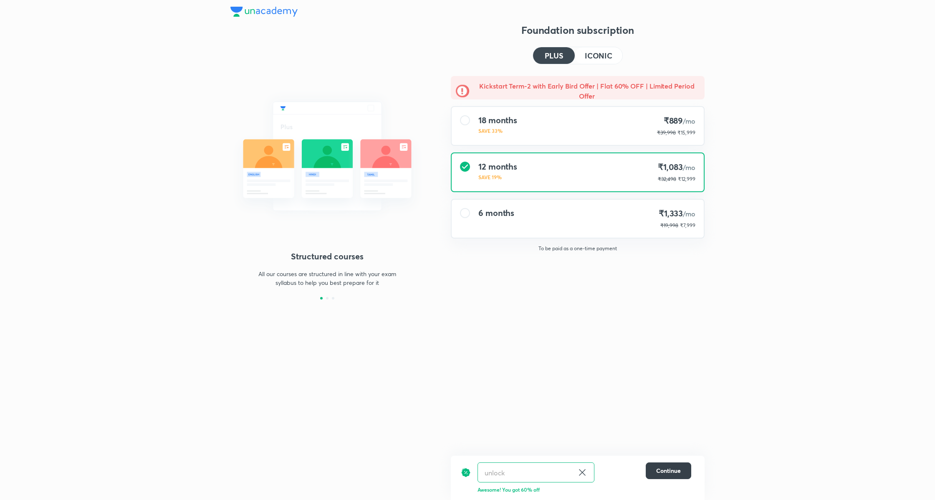
click at [664, 475] on button "Continue" at bounding box center [668, 470] width 45 height 17
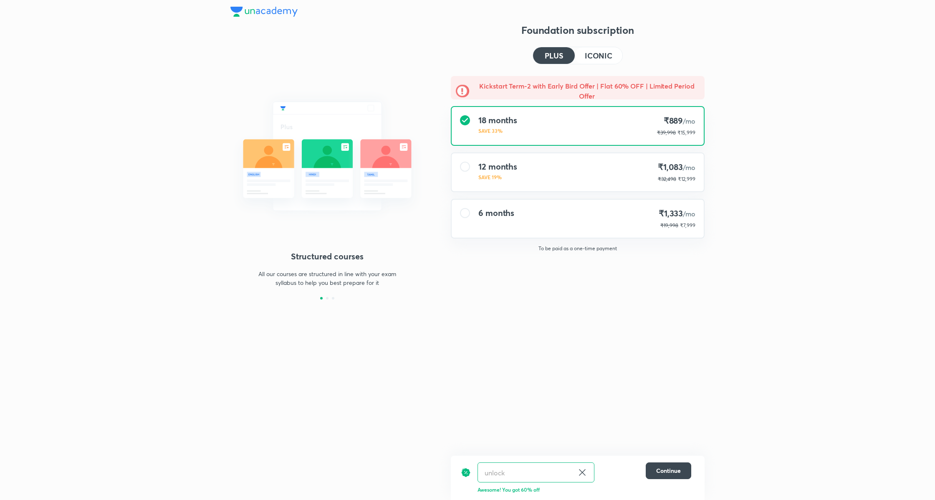
click at [626, 229] on div "6 months ₹1,333 /mo ₹19,998 ₹7,999" at bounding box center [578, 219] width 252 height 38
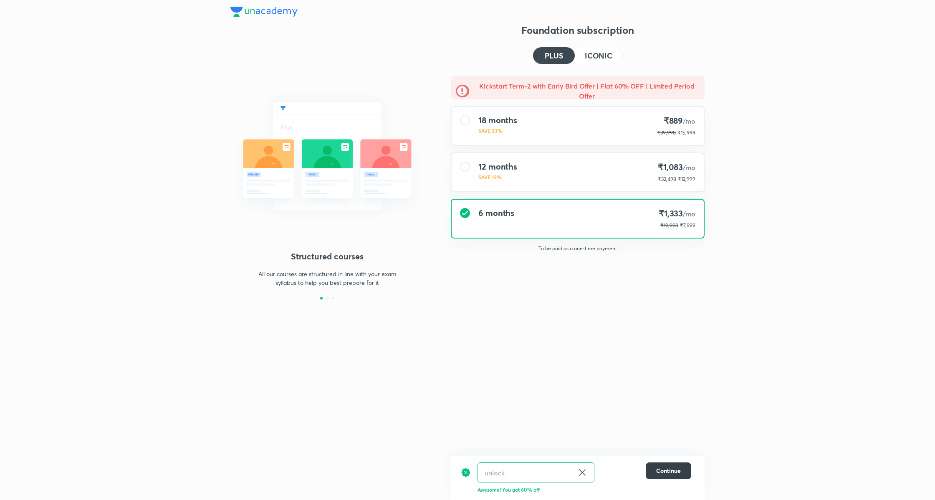
click at [674, 466] on span "Continue" at bounding box center [668, 470] width 25 height 8
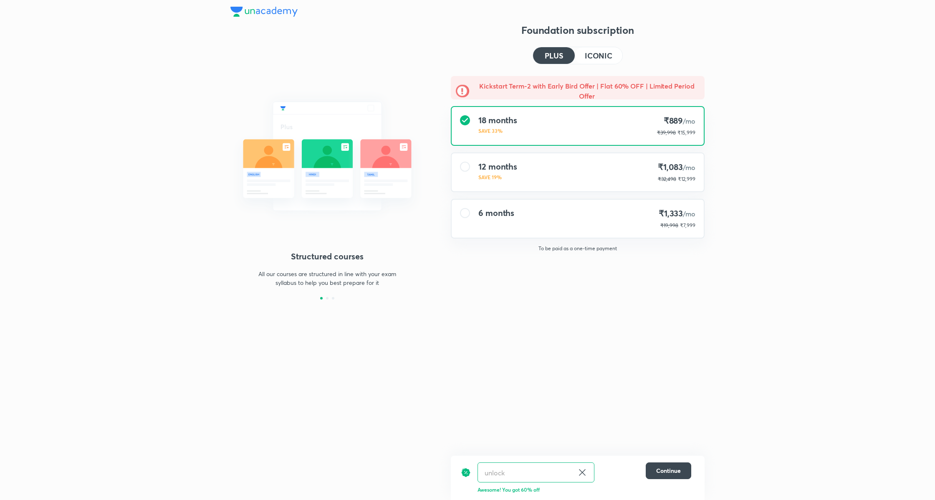
click at [601, 55] on h4 "ICONIC" at bounding box center [599, 56] width 28 height 8
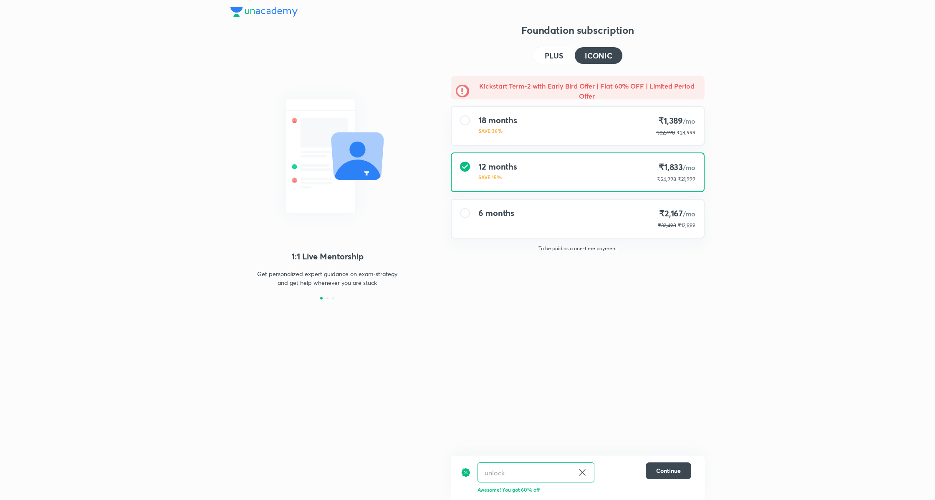
drag, startPoint x: 609, startPoint y: 130, endPoint x: 614, endPoint y: 180, distance: 50.3
click at [609, 130] on div "18 months SAVE 36% ₹1,389 /mo ₹62,498 ₹24,999" at bounding box center [578, 126] width 252 height 38
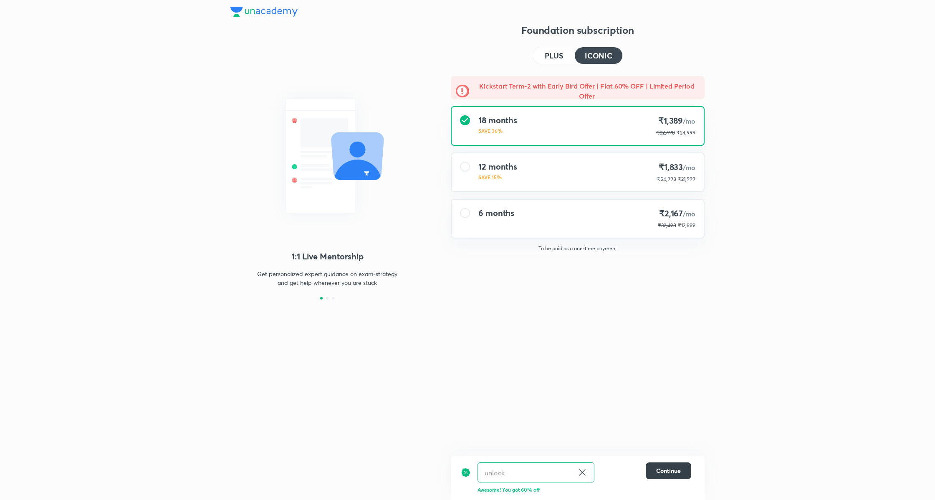
click at [668, 472] on span "Continue" at bounding box center [668, 470] width 25 height 8
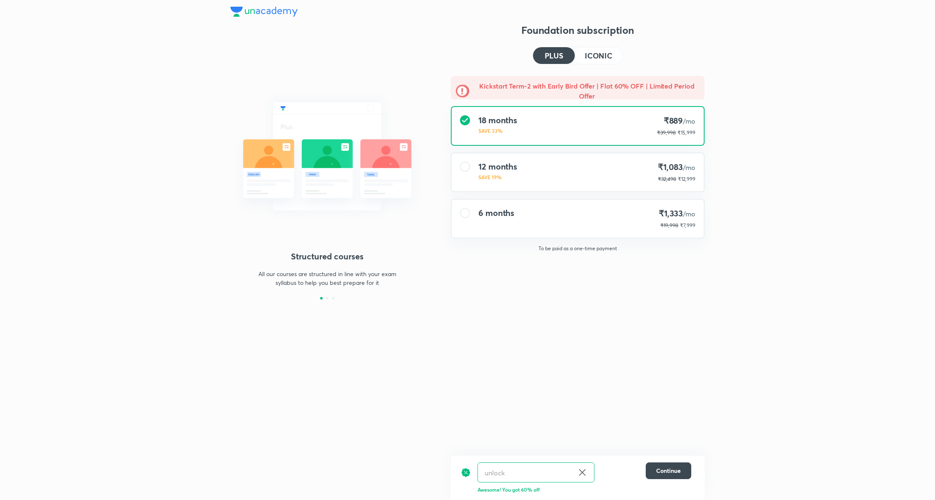
click at [602, 177] on div "12 months SAVE 19% ₹1,083 /mo ₹32,498 ₹12,999" at bounding box center [578, 172] width 252 height 38
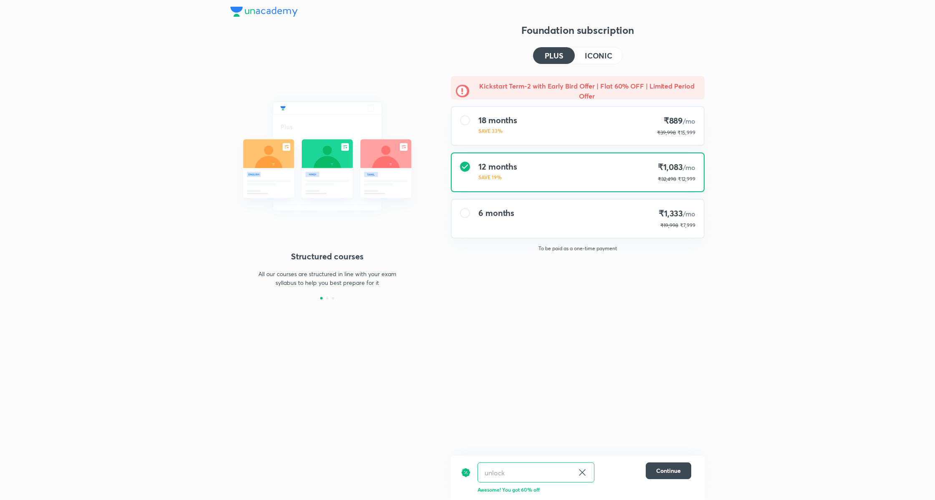
drag, startPoint x: 597, startPoint y: 51, endPoint x: 597, endPoint y: 65, distance: 13.8
click at [597, 52] on h4 "ICONIC" at bounding box center [599, 56] width 28 height 8
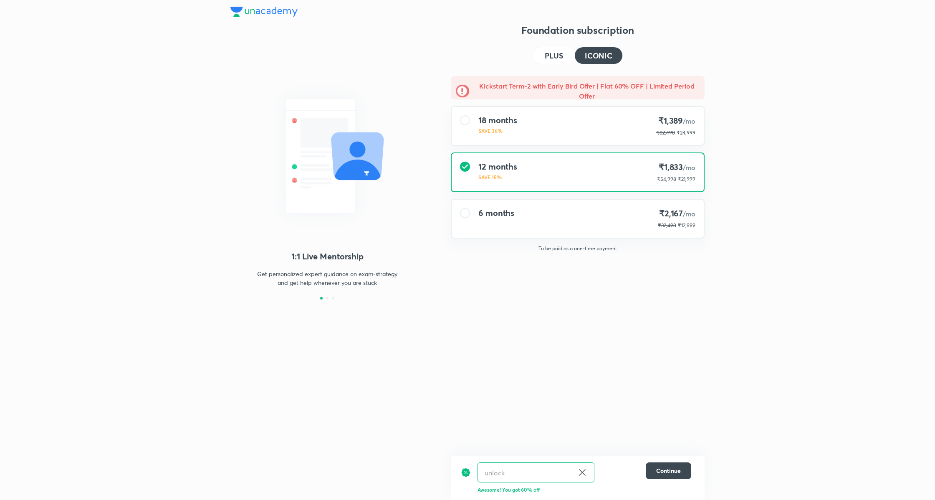
click at [612, 164] on div "12 months SAVE 15% ₹1,833 /mo ₹54,998 ₹21,999" at bounding box center [578, 172] width 252 height 38
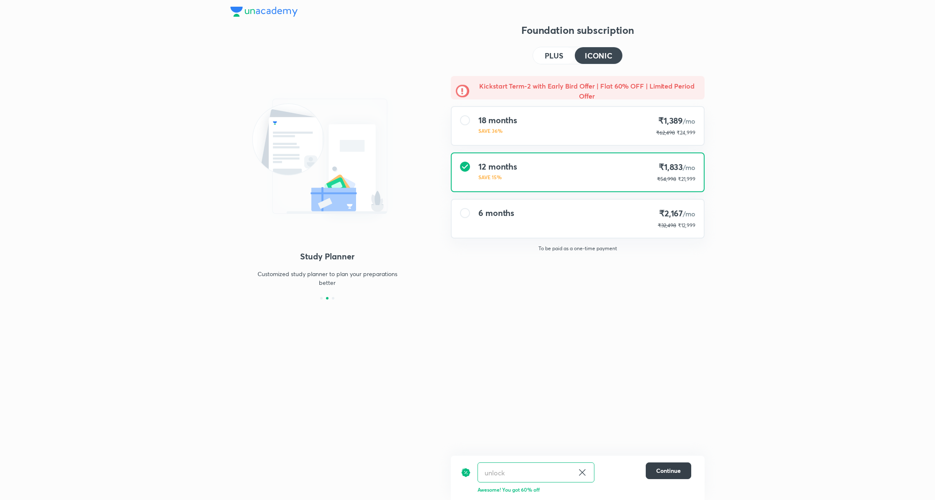
click at [665, 473] on span "Continue" at bounding box center [668, 470] width 25 height 8
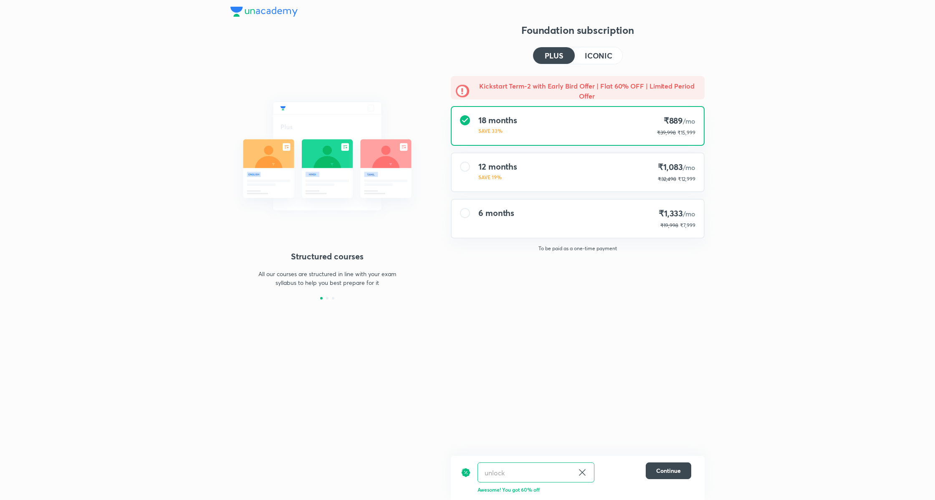
click at [606, 221] on div "6 months ₹1,333 /mo ₹19,998 ₹7,999" at bounding box center [578, 219] width 252 height 38
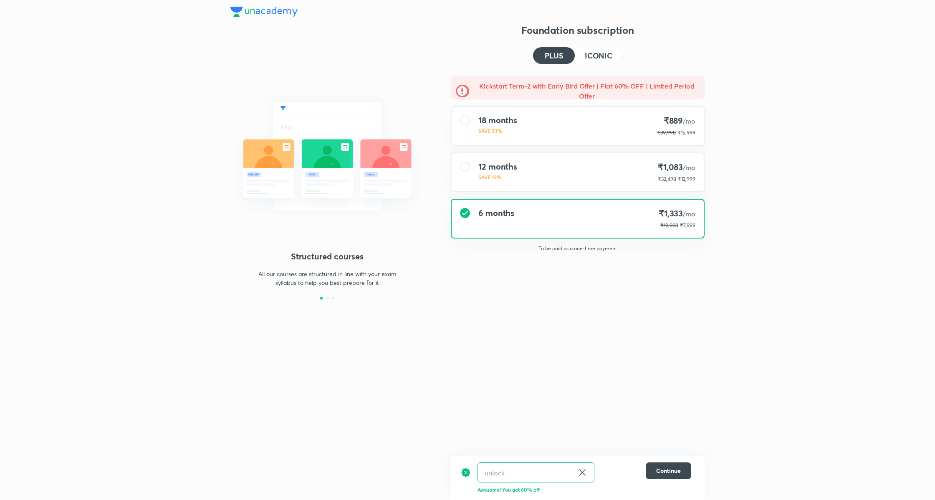
click at [604, 55] on h4 "ICONIC" at bounding box center [599, 56] width 28 height 8
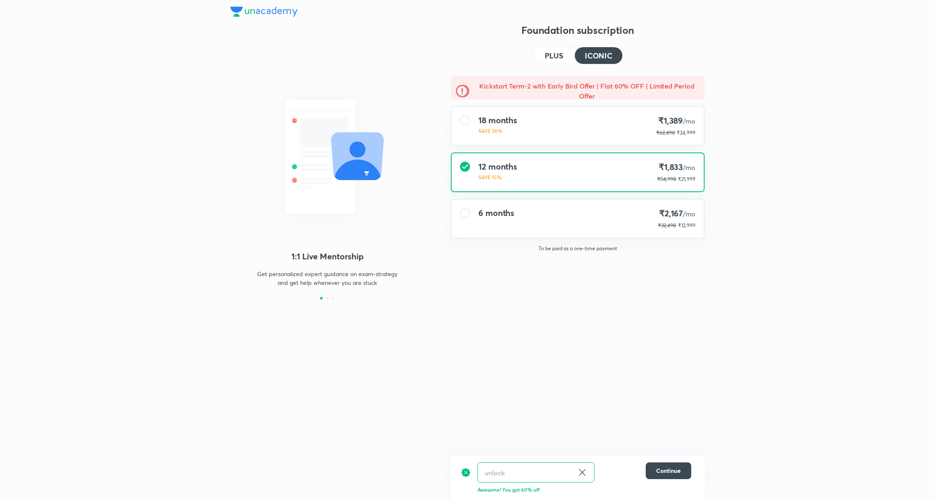
click at [631, 215] on div "6 months ₹2,167 /mo ₹32,498 ₹12,999" at bounding box center [578, 219] width 252 height 38
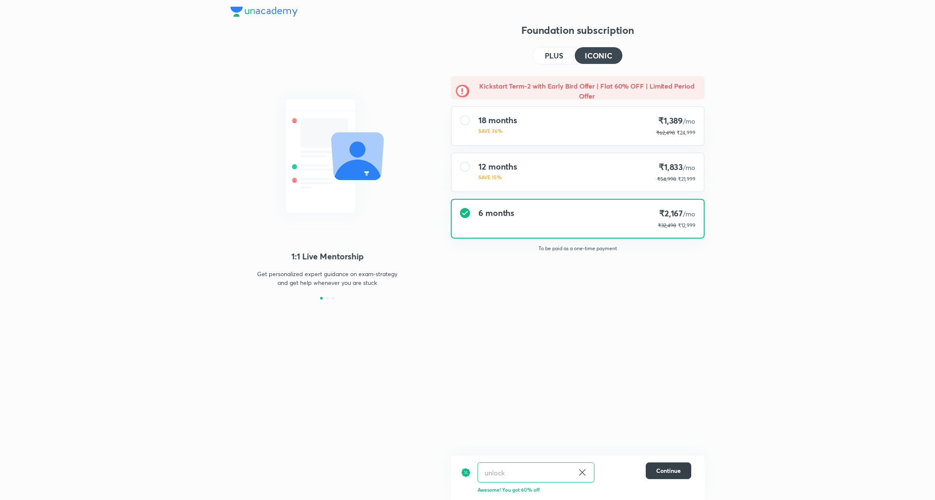
click at [670, 472] on span "Continue" at bounding box center [668, 470] width 25 height 8
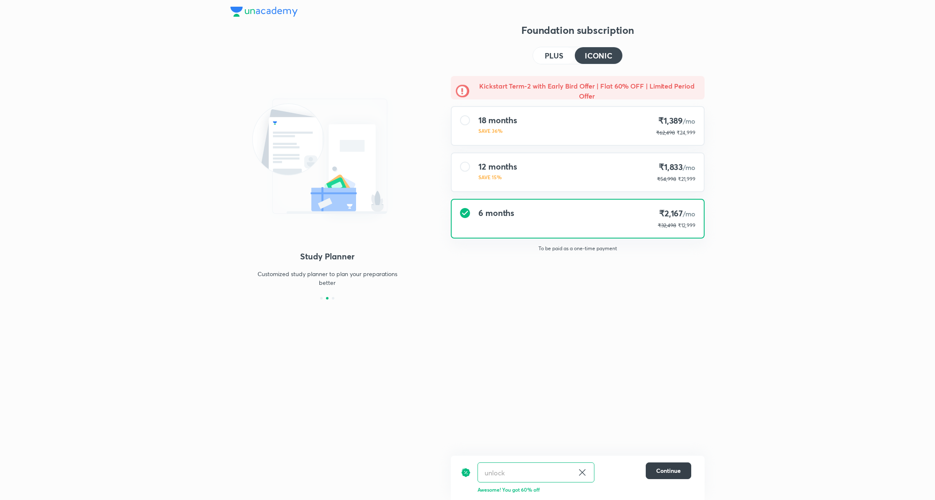
click at [669, 466] on button "Continue" at bounding box center [668, 470] width 45 height 17
